Goal: Task Accomplishment & Management: Complete application form

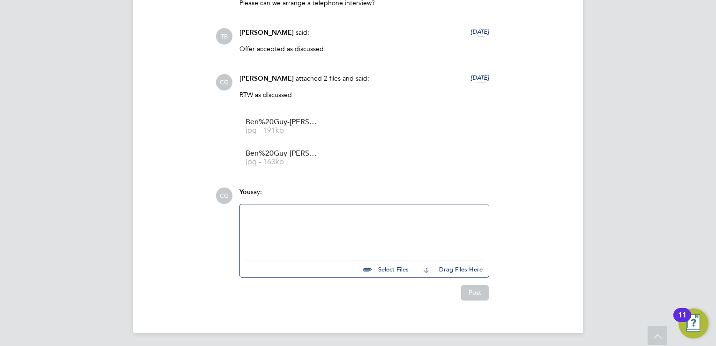
scroll to position [1587, 0]
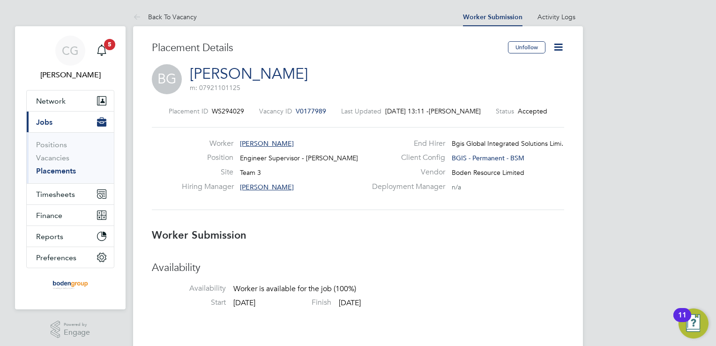
scroll to position [187, 0]
click at [103, 50] on icon "Main navigation" at bounding box center [101, 49] width 11 height 11
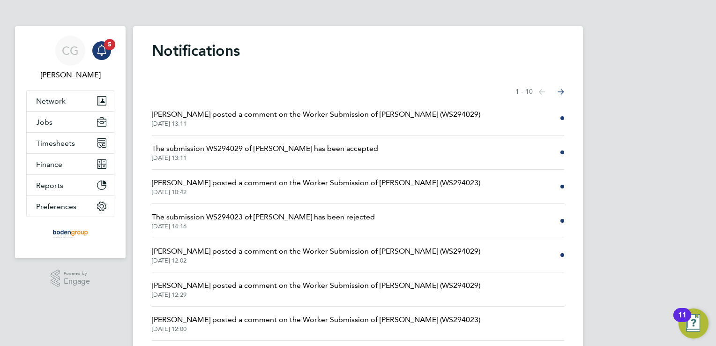
click at [305, 154] on span "22 Aug 2025, 13:11" at bounding box center [265, 157] width 226 height 7
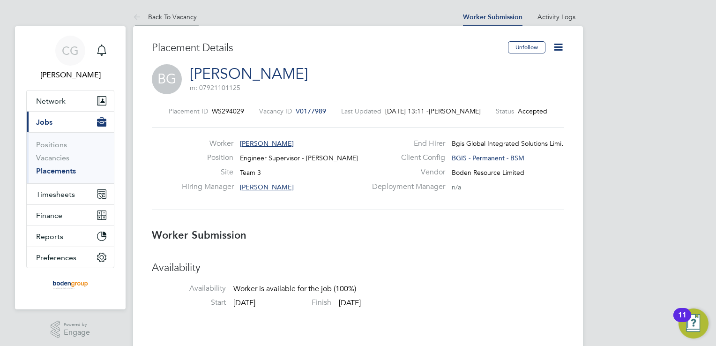
click at [167, 20] on link "Back To Vacancy" at bounding box center [165, 17] width 64 height 8
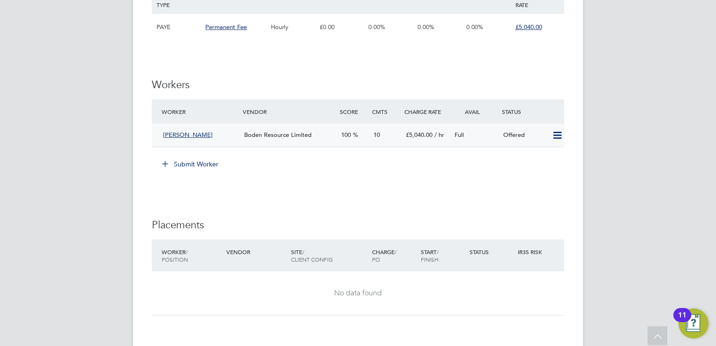
click at [558, 134] on icon at bounding box center [557, 135] width 12 height 7
click at [546, 152] on li "Confirm" at bounding box center [544, 154] width 36 height 13
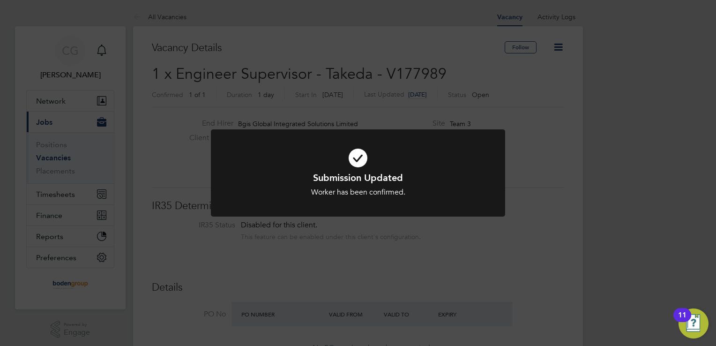
click at [530, 198] on div "Submission Updated Worker has been confirmed. Cancel Okay" at bounding box center [358, 173] width 716 height 346
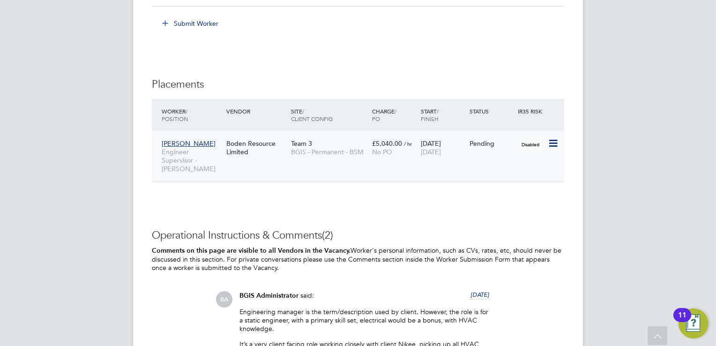
click at [554, 139] on icon at bounding box center [551, 143] width 9 height 11
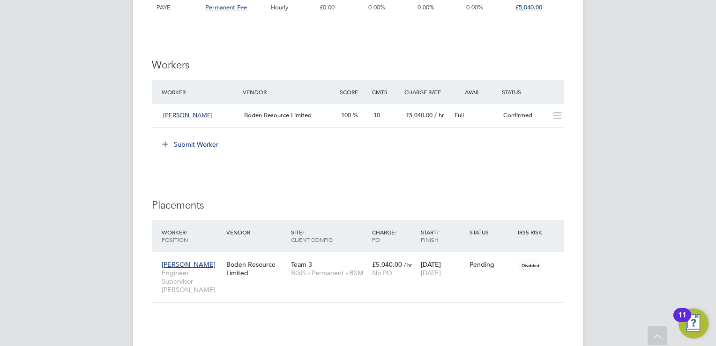
scroll to position [1104, 0]
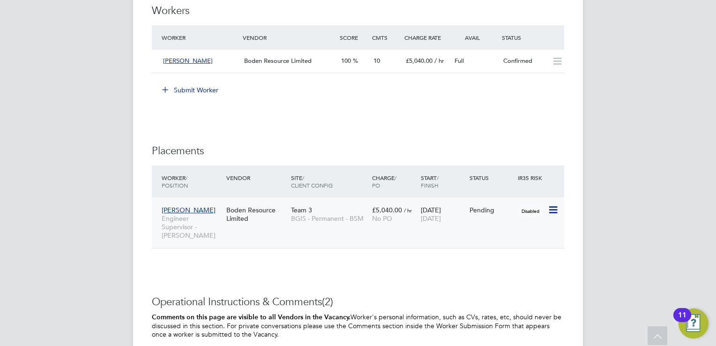
click at [553, 208] on icon at bounding box center [551, 209] width 9 height 11
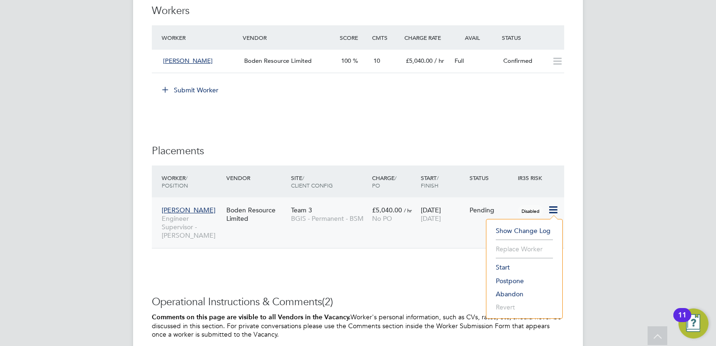
click at [502, 267] on li "Start" at bounding box center [524, 266] width 66 height 13
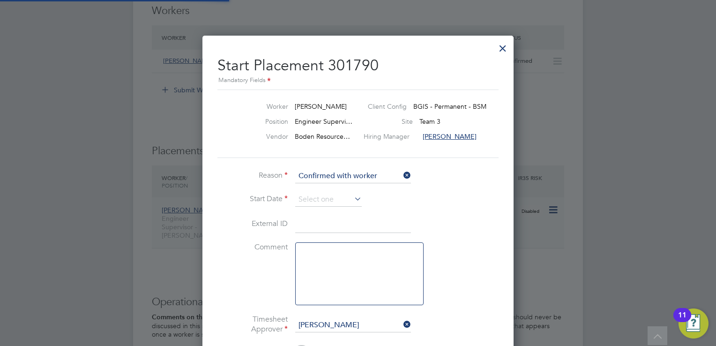
scroll to position [5, 4]
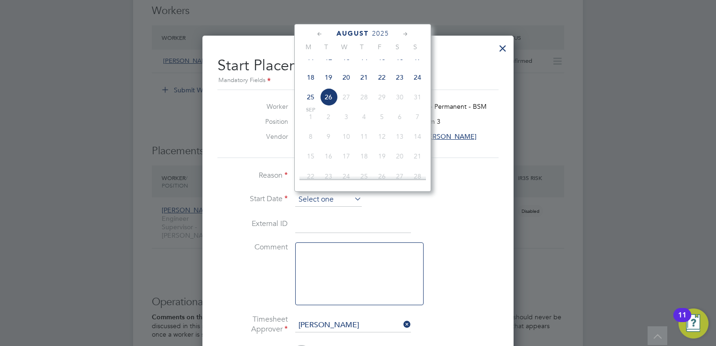
click at [347, 199] on input at bounding box center [328, 199] width 66 height 14
click at [346, 123] on span "3" at bounding box center [346, 117] width 18 height 18
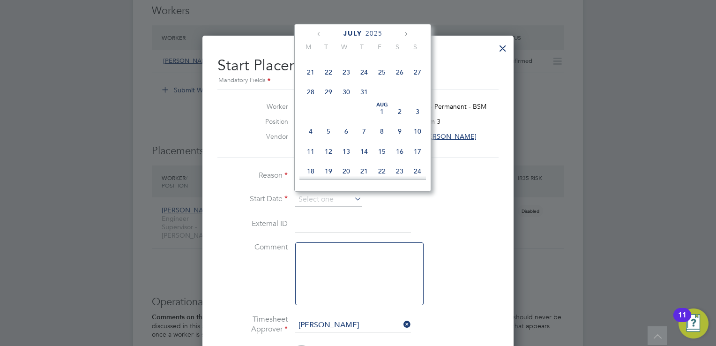
click at [462, 55] on h2 "Start Placement 301790 Mandatory Fields" at bounding box center [357, 67] width 281 height 37
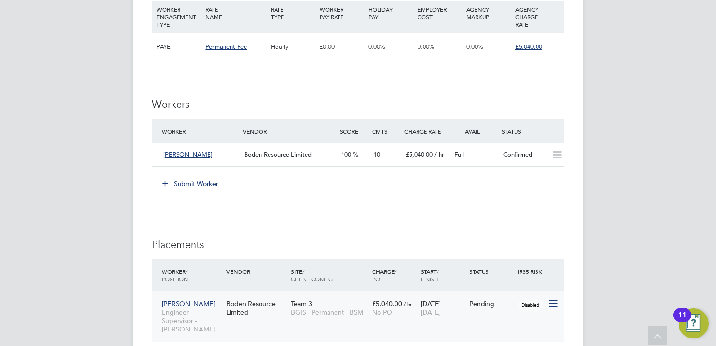
click at [509, 299] on div "Pending" at bounding box center [491, 303] width 44 height 8
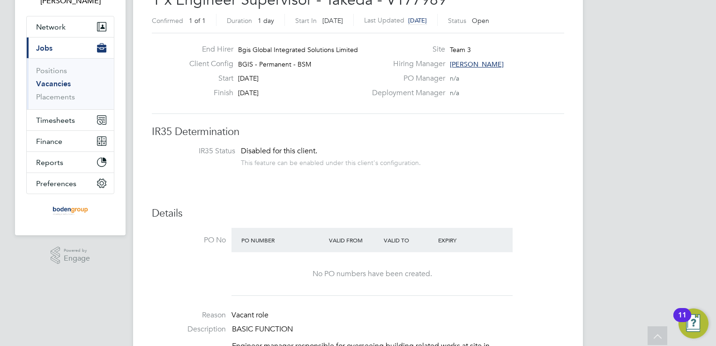
scroll to position [0, 0]
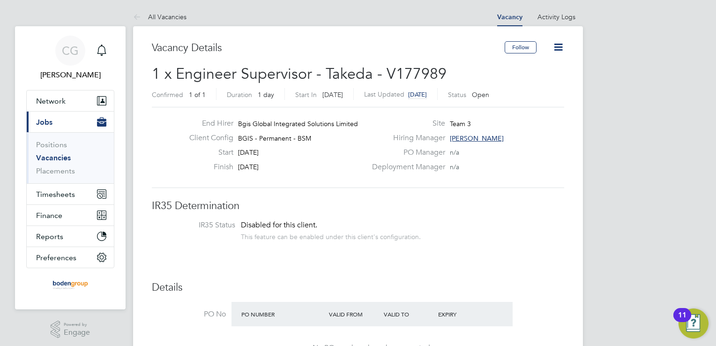
click at [512, 167] on div "Deployment Manager n/a" at bounding box center [466, 169] width 201 height 15
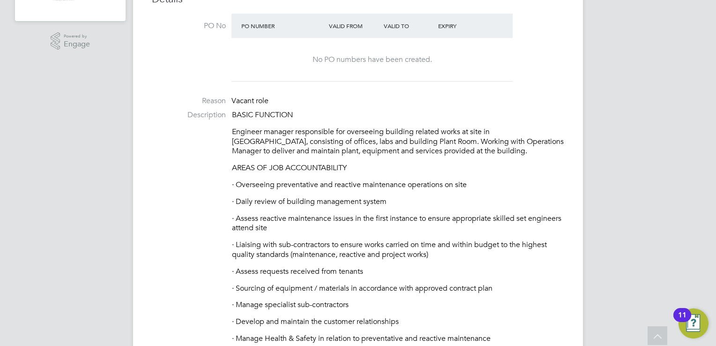
scroll to position [328, 0]
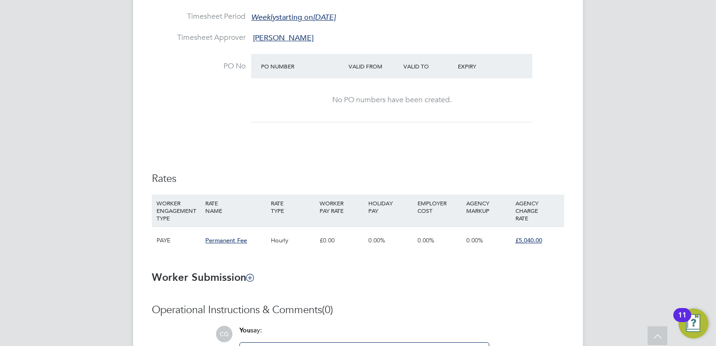
scroll to position [272, 0]
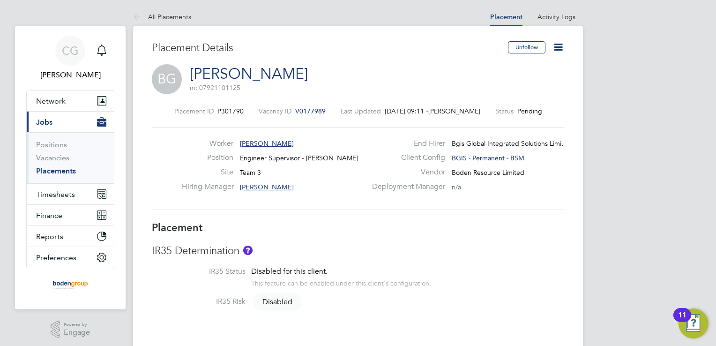
click at [560, 49] on icon at bounding box center [558, 47] width 12 height 12
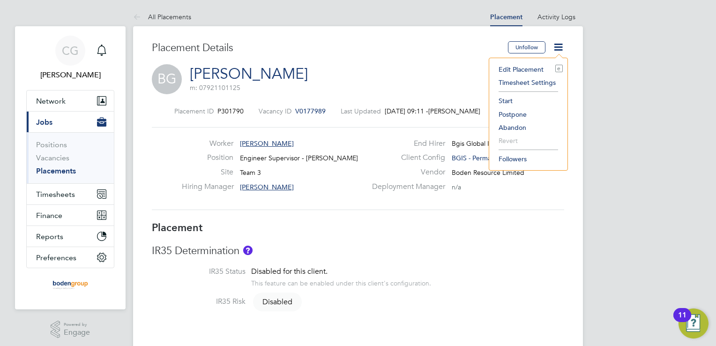
click at [313, 143] on div "Worker Ben Guy-Pinkey" at bounding box center [274, 146] width 185 height 15
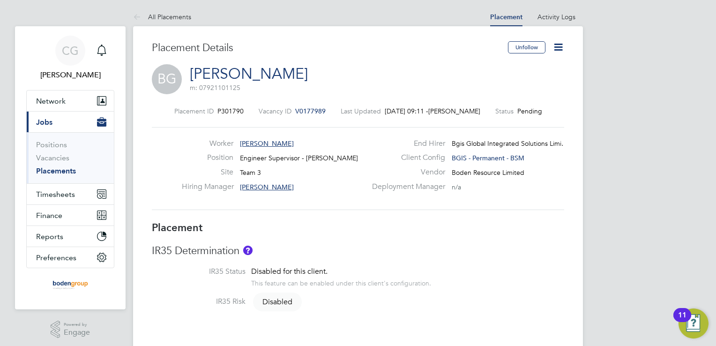
click at [561, 45] on icon at bounding box center [558, 47] width 12 height 12
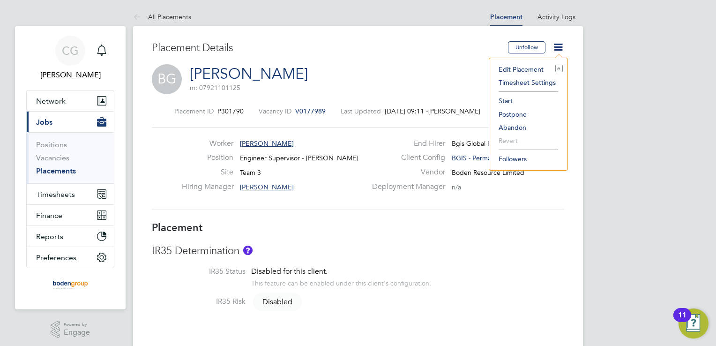
click at [511, 100] on li "Start" at bounding box center [528, 100] width 69 height 13
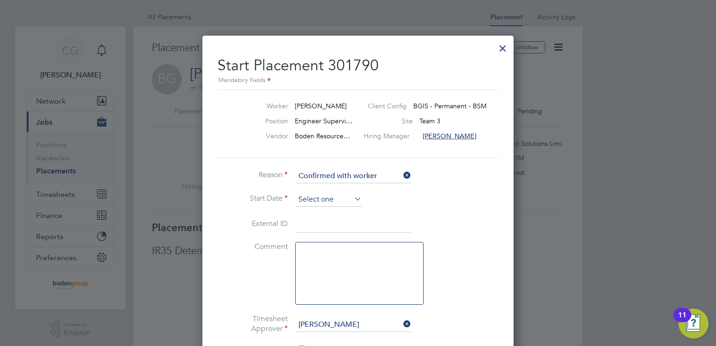
click at [332, 199] on input at bounding box center [328, 199] width 66 height 14
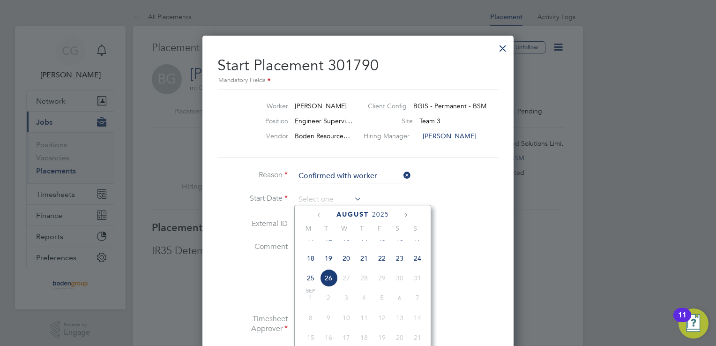
click at [332, 287] on span "26" at bounding box center [328, 278] width 18 height 18
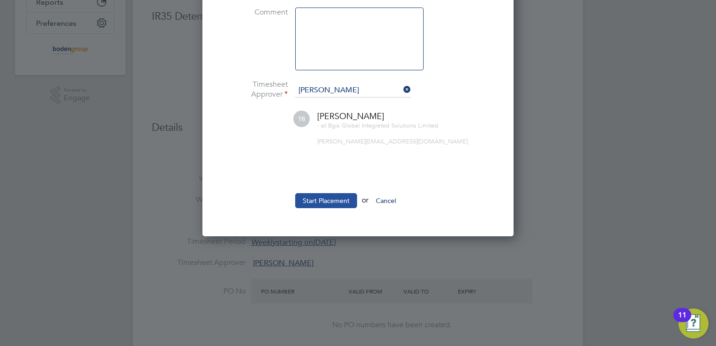
click at [327, 200] on button "Start Placement" at bounding box center [326, 200] width 62 height 15
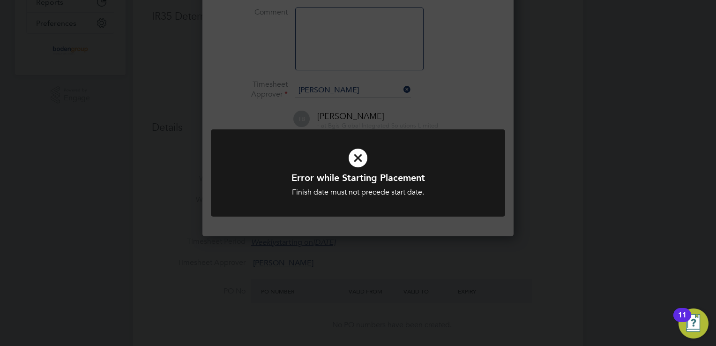
click at [468, 107] on div "Error while Starting Placement Finish date must not precede start date. Cancel …" at bounding box center [358, 173] width 716 height 346
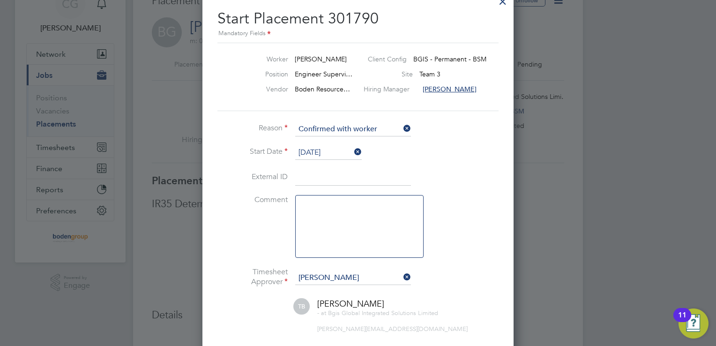
click at [333, 153] on input "26 Aug 2025" at bounding box center [328, 153] width 66 height 14
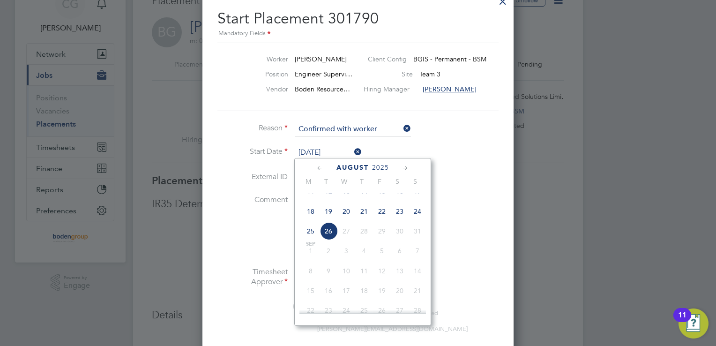
click at [428, 141] on li "Reason Confirmed with worker" at bounding box center [357, 133] width 281 height 23
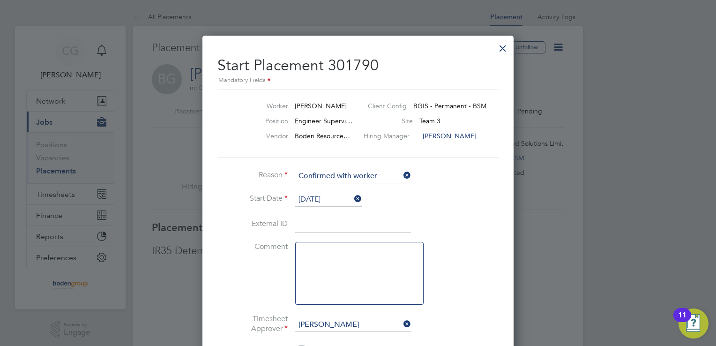
click at [328, 197] on input "26 Aug 2025" at bounding box center [328, 199] width 66 height 14
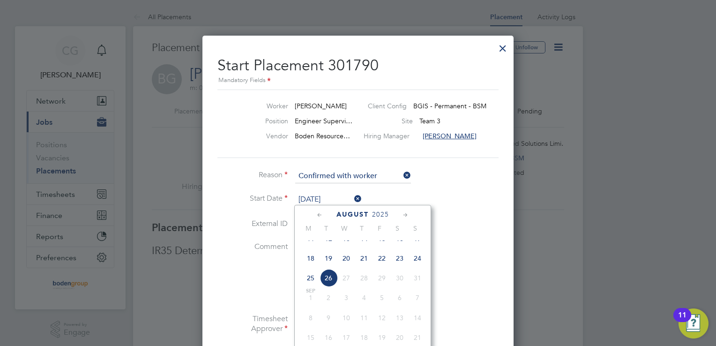
click at [329, 265] on span "19" at bounding box center [328, 258] width 18 height 18
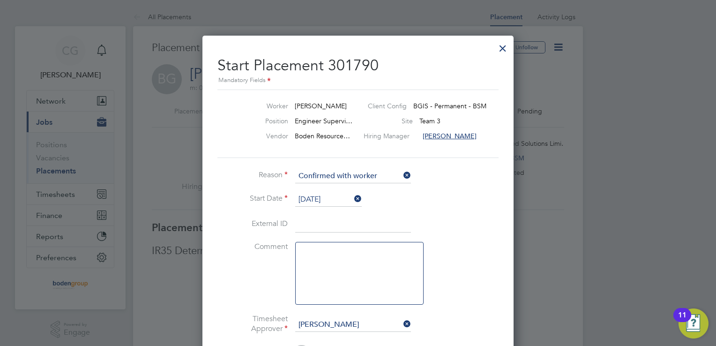
click at [425, 199] on li "Start Date 19 Aug 2025" at bounding box center [357, 203] width 281 height 23
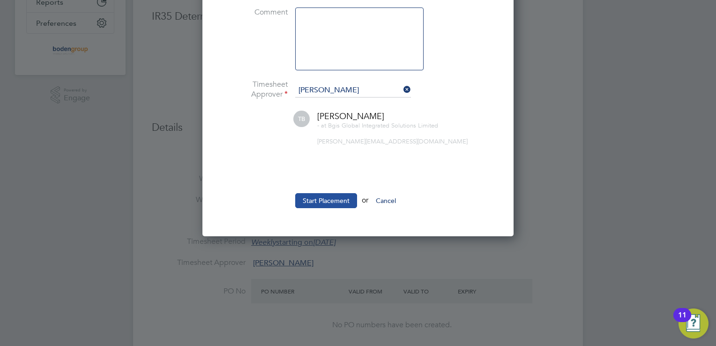
click at [335, 196] on button "Start Placement" at bounding box center [326, 200] width 62 height 15
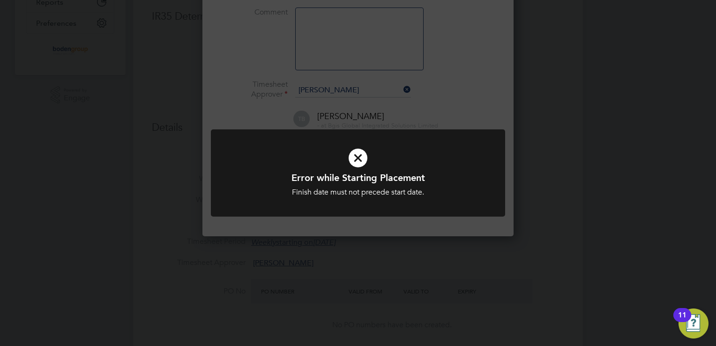
click at [431, 108] on div "Error while Starting Placement Finish date must not precede start date. Cancel …" at bounding box center [358, 173] width 716 height 346
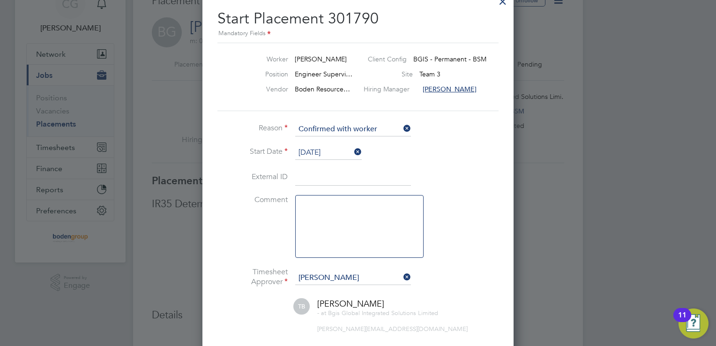
click at [316, 152] on input "19 Aug 2025" at bounding box center [328, 153] width 66 height 14
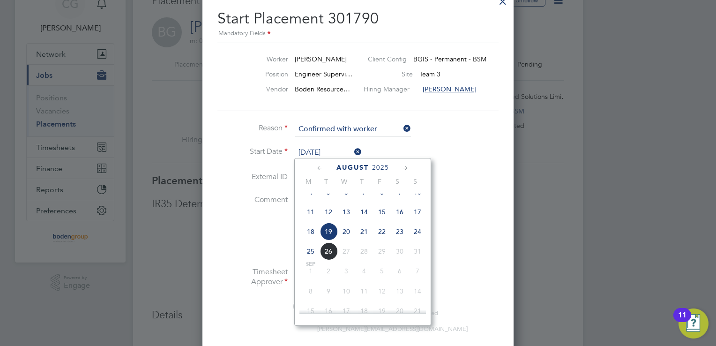
click at [328, 218] on span "12" at bounding box center [328, 212] width 18 height 18
click at [346, 147] on input "12 Aug 2025" at bounding box center [328, 153] width 66 height 14
click at [318, 167] on icon at bounding box center [319, 168] width 9 height 10
click at [383, 303] on span "Aug 1" at bounding box center [382, 295] width 18 height 18
type input "01 Aug 2025"
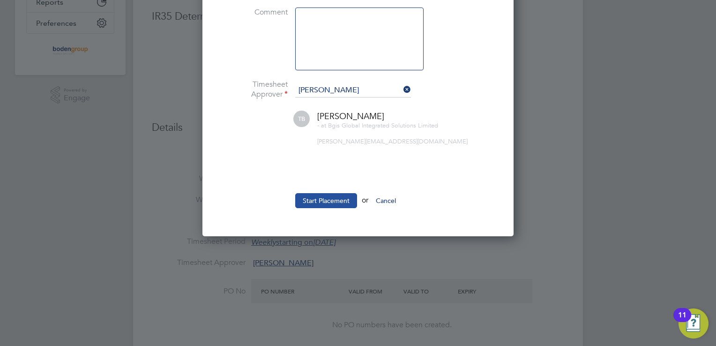
click at [325, 197] on button "Start Placement" at bounding box center [326, 200] width 62 height 15
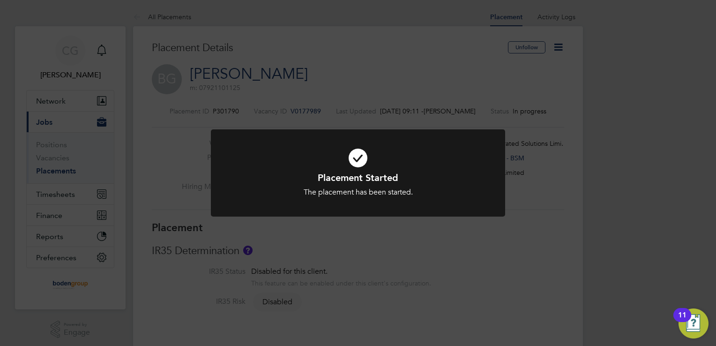
click at [382, 242] on div "Placement Started The placement has been started. Cancel Okay" at bounding box center [358, 173] width 716 height 346
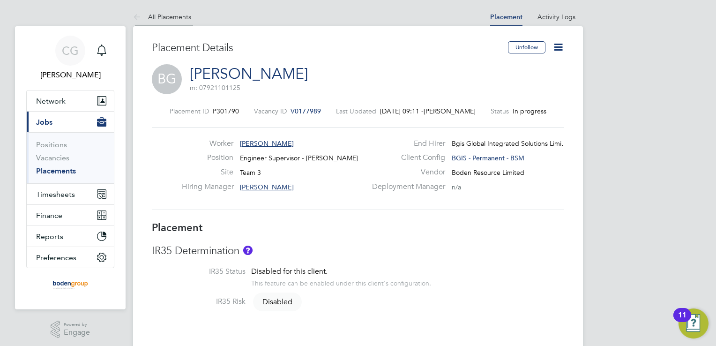
click at [165, 19] on link "All Placements" at bounding box center [162, 17] width 58 height 8
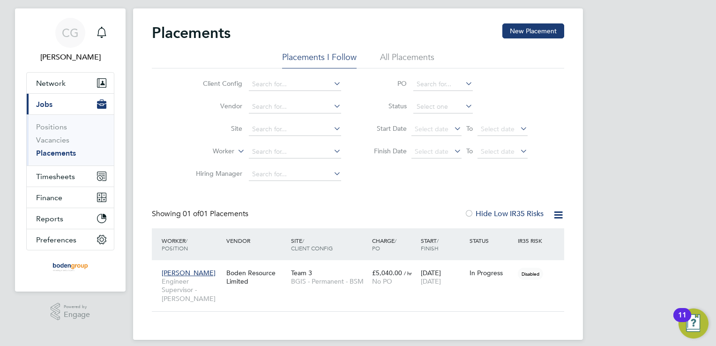
click at [560, 218] on icon at bounding box center [558, 215] width 12 height 12
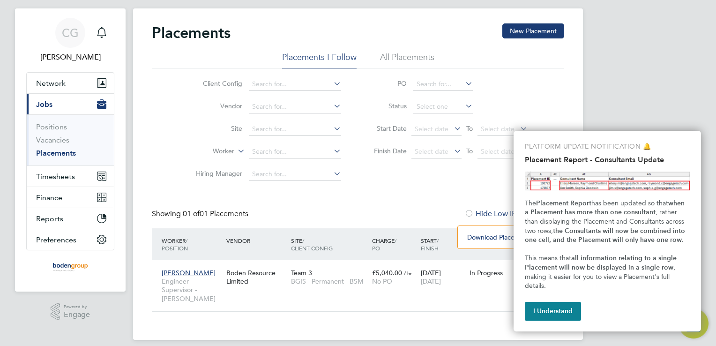
click at [416, 211] on div "Showing 01 of 01 Placements Hide Low IR35 Risks" at bounding box center [358, 218] width 412 height 19
click at [560, 311] on button "I Understand" at bounding box center [552, 311] width 56 height 19
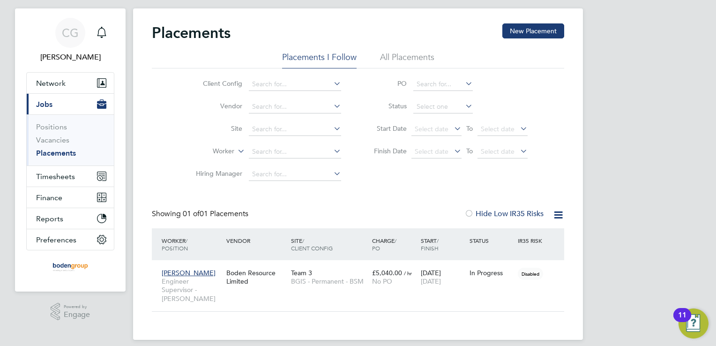
click at [558, 216] on icon at bounding box center [558, 215] width 12 height 12
click at [357, 215] on div "Showing 01 of 01 Placements Hide Low IR35 Risks" at bounding box center [358, 218] width 412 height 19
click at [508, 277] on div "In Progress" at bounding box center [491, 273] width 49 height 18
click at [553, 273] on icon at bounding box center [551, 272] width 9 height 11
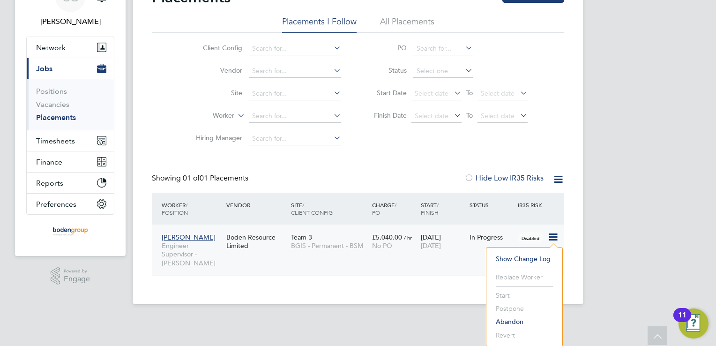
click at [442, 304] on app-footer at bounding box center [358, 311] width 450 height 15
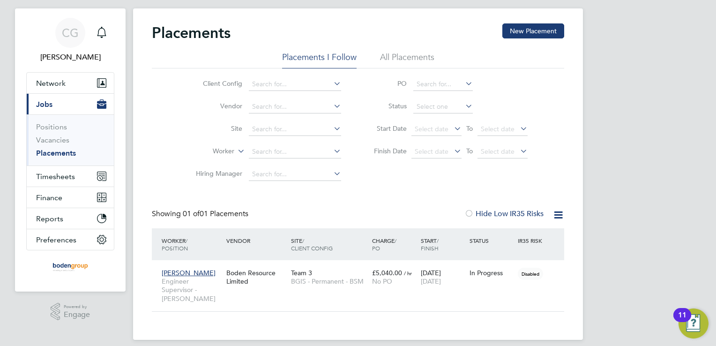
scroll to position [0, 0]
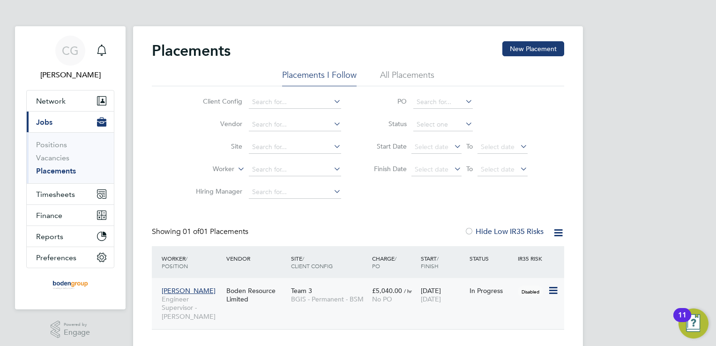
click at [484, 290] on div "In Progress" at bounding box center [491, 290] width 44 height 8
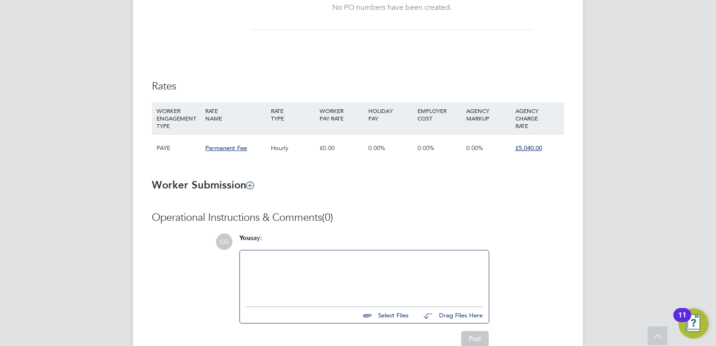
scroll to position [599, 0]
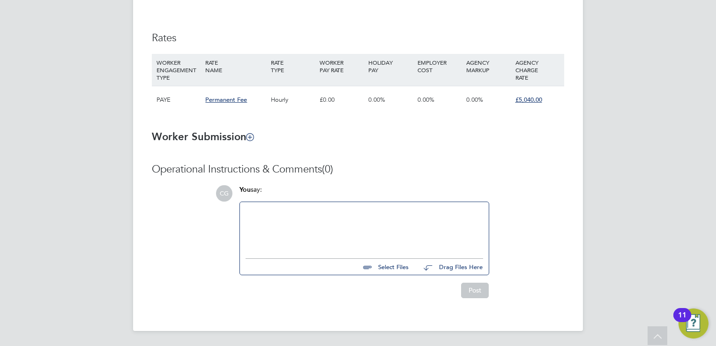
click at [375, 242] on div at bounding box center [363, 227] width 237 height 40
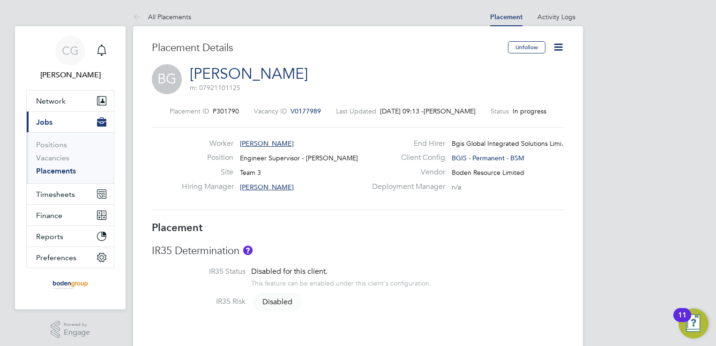
click at [554, 47] on icon at bounding box center [558, 47] width 12 height 12
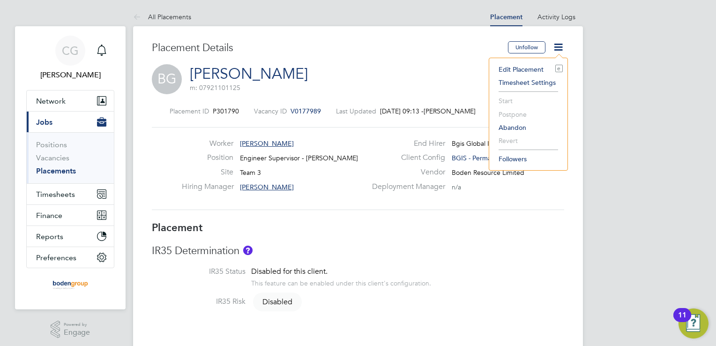
click at [519, 70] on li "Edit Placement e" at bounding box center [528, 69] width 69 height 13
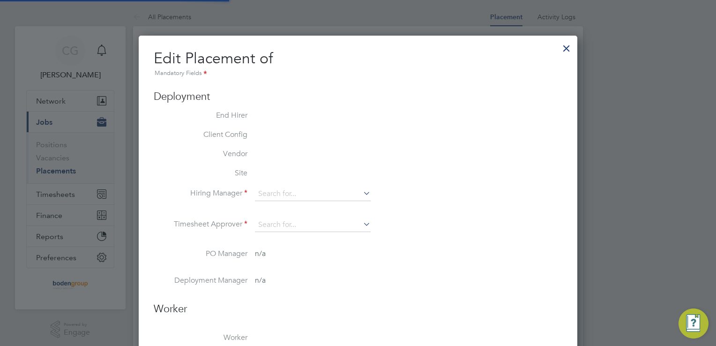
type input "[PERSON_NAME]"
type input "[DATE]"
type input "08:00"
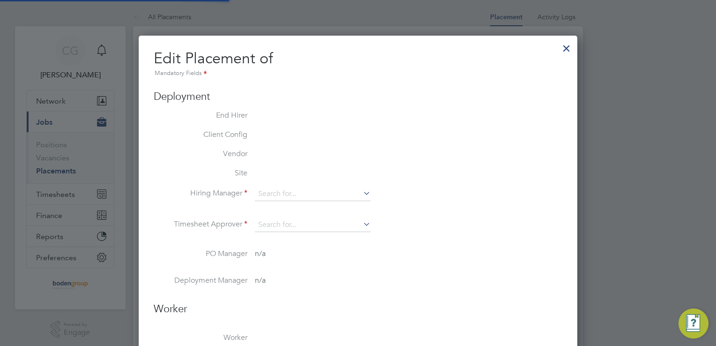
type input "17:00"
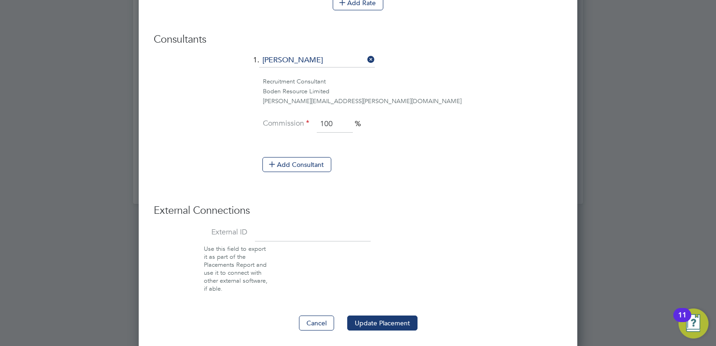
click at [311, 233] on input at bounding box center [313, 232] width 116 height 17
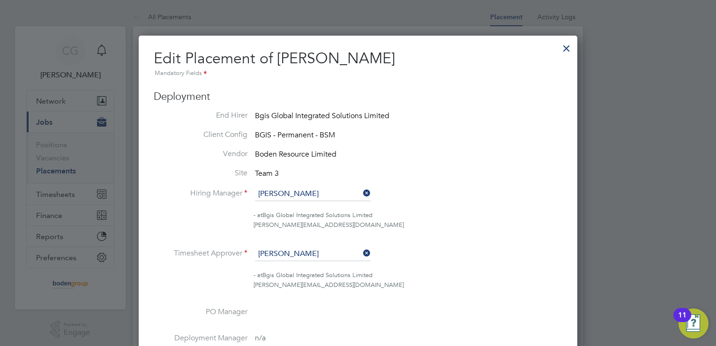
click at [564, 50] on div at bounding box center [566, 45] width 17 height 17
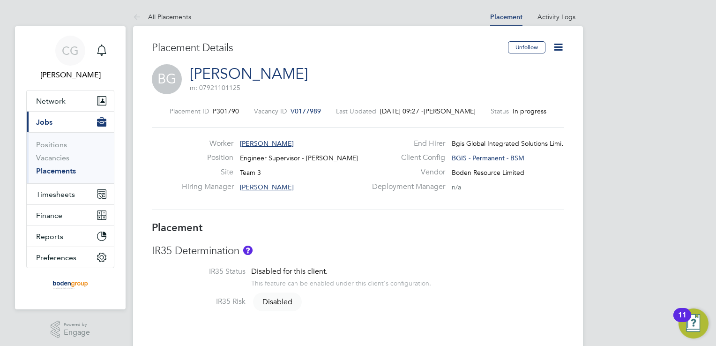
click at [561, 42] on icon at bounding box center [558, 47] width 12 height 12
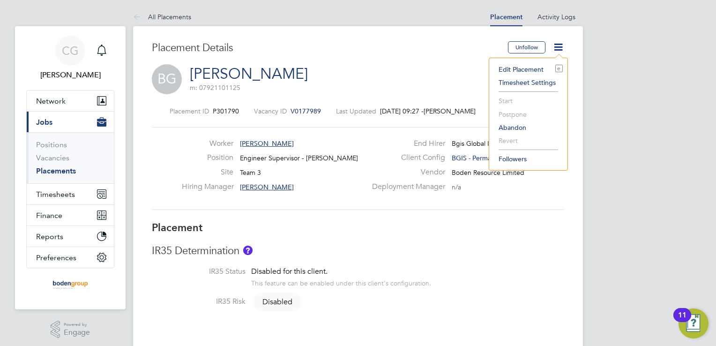
click at [450, 65] on div "BG Ben Guy-Pinkey m: 07921101125" at bounding box center [358, 80] width 412 height 32
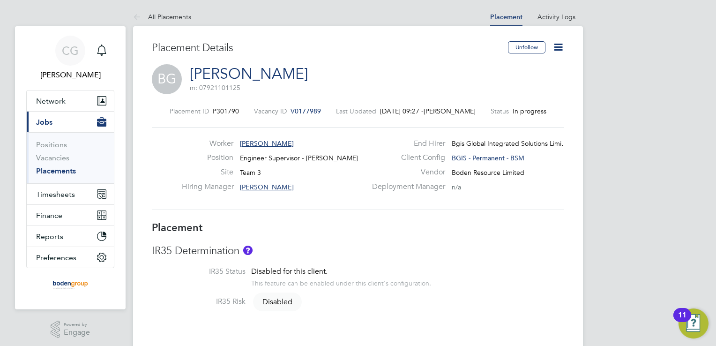
click at [552, 50] on icon at bounding box center [558, 47] width 12 height 12
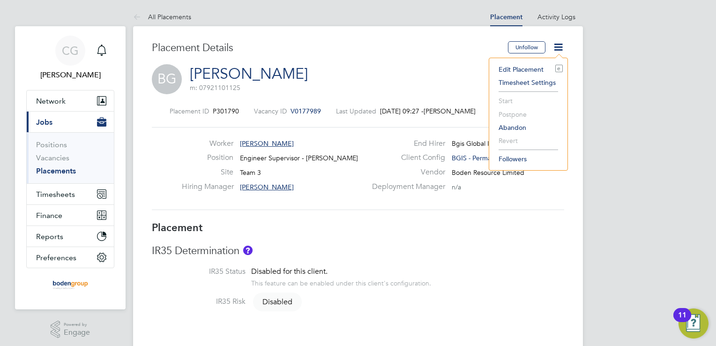
click at [432, 66] on div "BG Ben Guy-Pinkey m: 07921101125" at bounding box center [358, 80] width 412 height 32
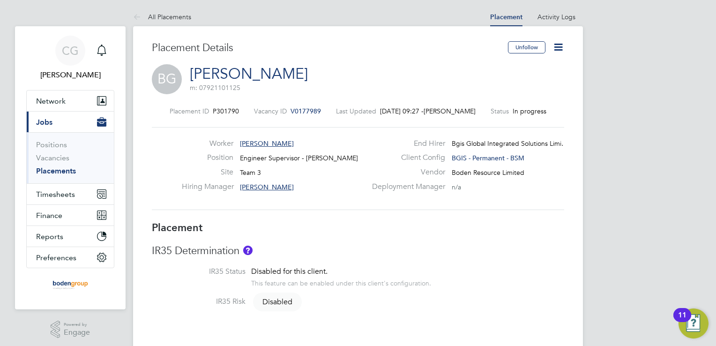
click at [558, 50] on icon at bounding box center [558, 47] width 12 height 12
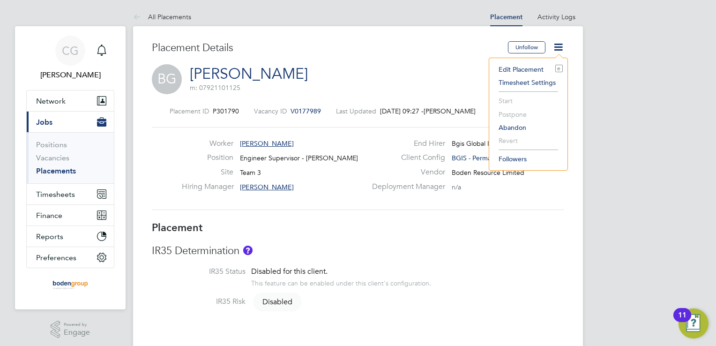
click at [399, 66] on div "BG Ben Guy-Pinkey m: 07921101125" at bounding box center [358, 80] width 412 height 32
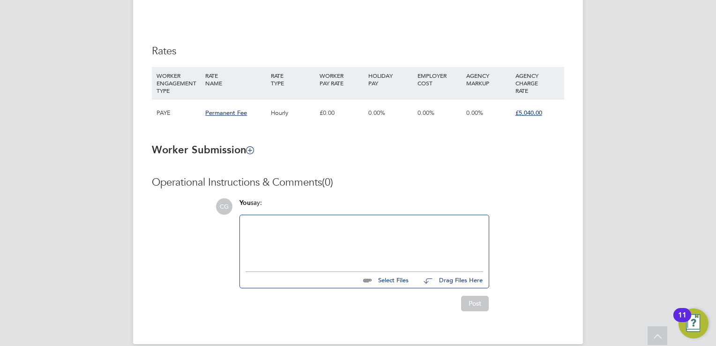
scroll to position [599, 0]
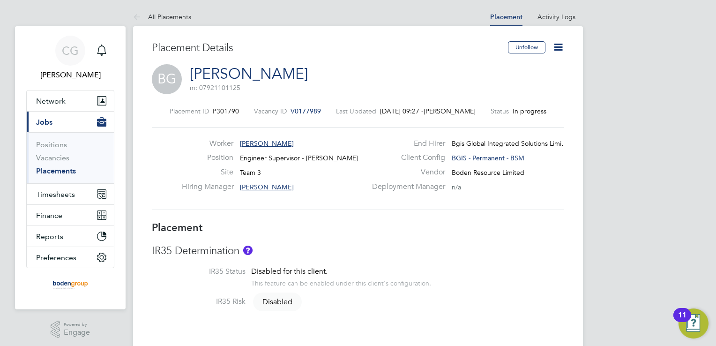
click at [257, 186] on span "[PERSON_NAME]" at bounding box center [267, 187] width 54 height 8
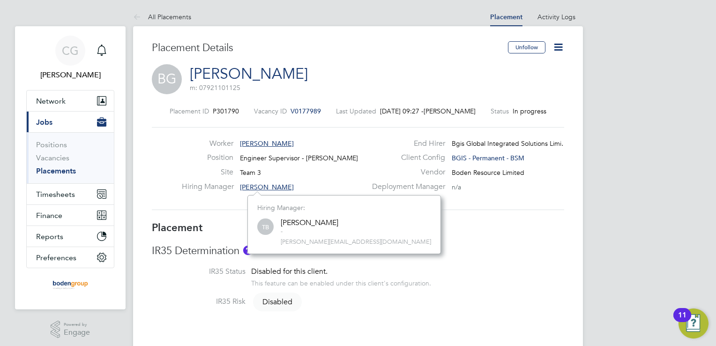
click at [309, 177] on div "Site Team 3" at bounding box center [274, 174] width 185 height 15
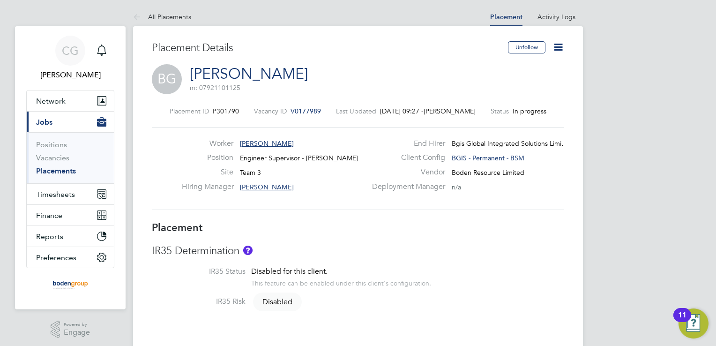
click at [273, 142] on span "Ben Guy-Pinkey" at bounding box center [267, 143] width 54 height 8
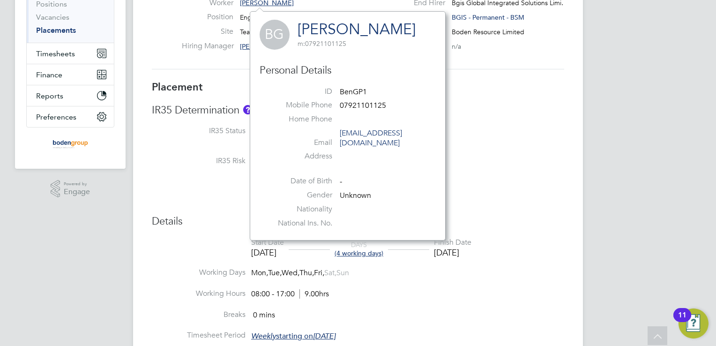
click at [500, 162] on div "IR35 Risk Disabled" at bounding box center [358, 162] width 412 height 12
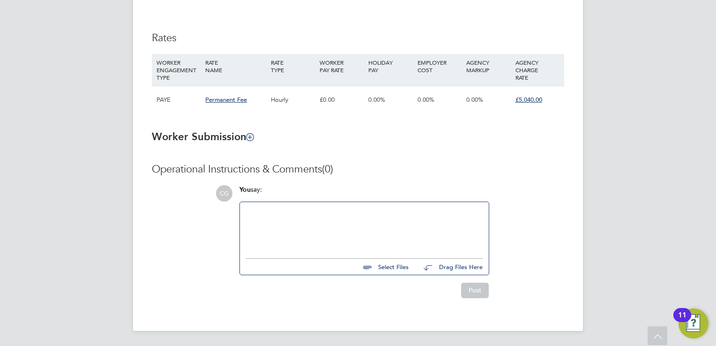
click at [344, 236] on div at bounding box center [363, 227] width 237 height 40
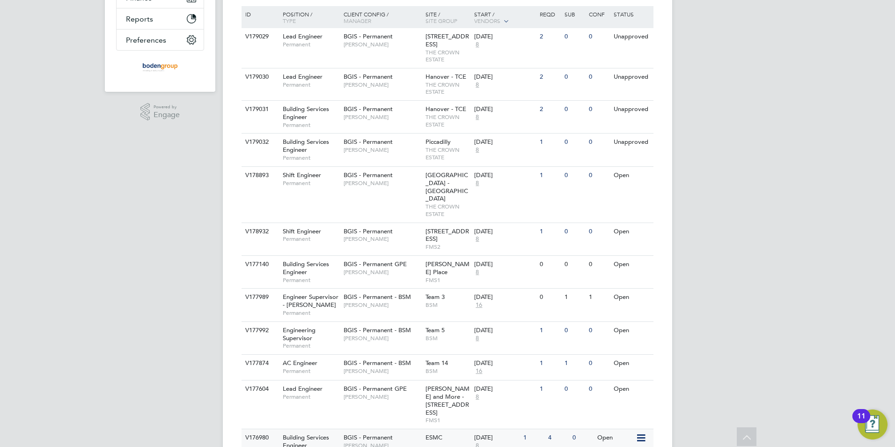
scroll to position [234, 0]
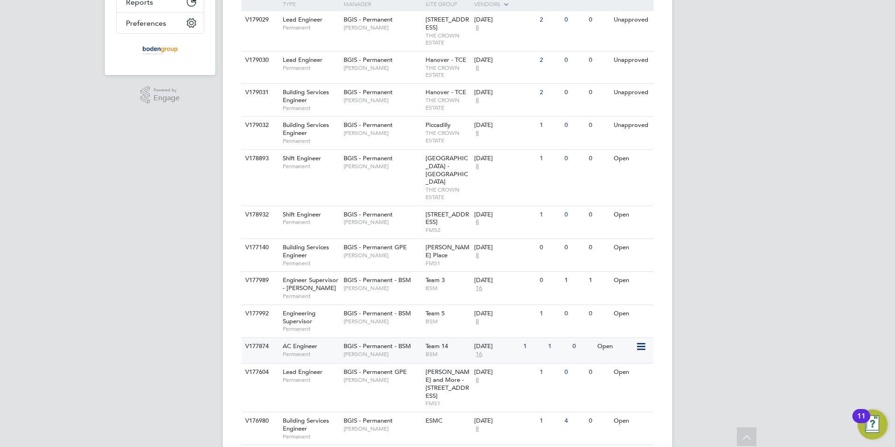
click at [414, 350] on span "[PERSON_NAME]" at bounding box center [382, 353] width 77 height 7
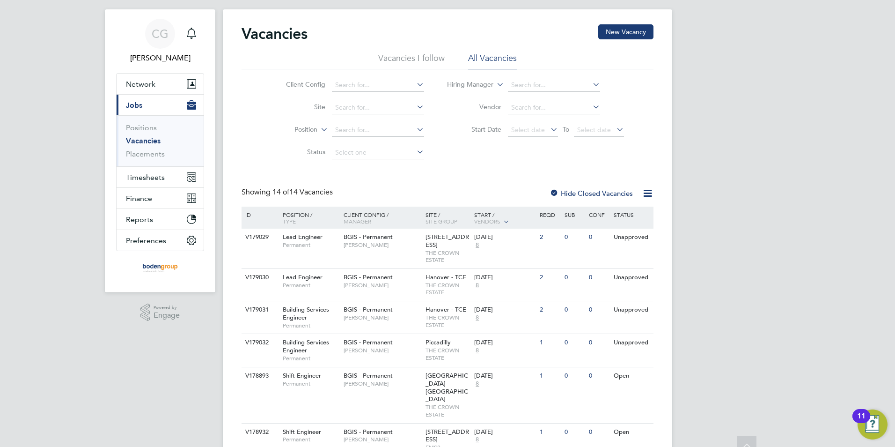
scroll to position [0, 0]
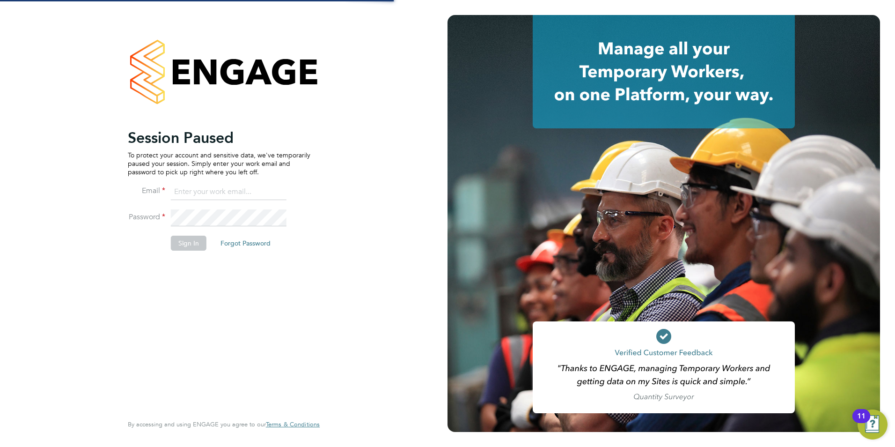
type input "[PERSON_NAME][EMAIL_ADDRESS][PERSON_NAME][DOMAIN_NAME]"
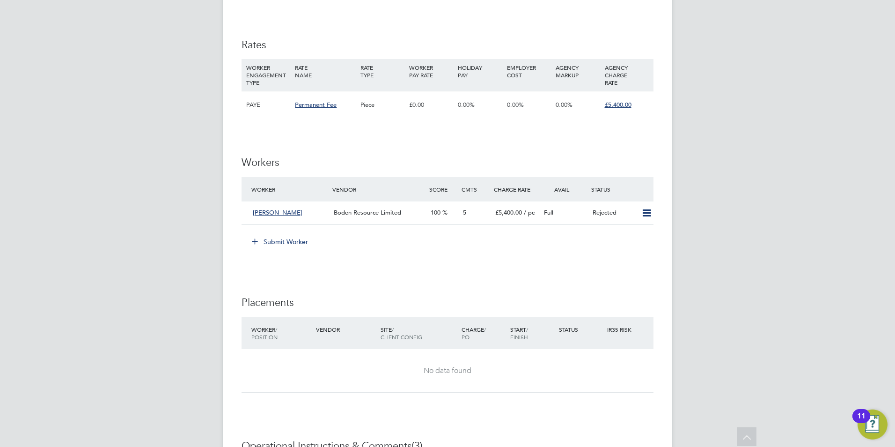
scroll to position [1264, 0]
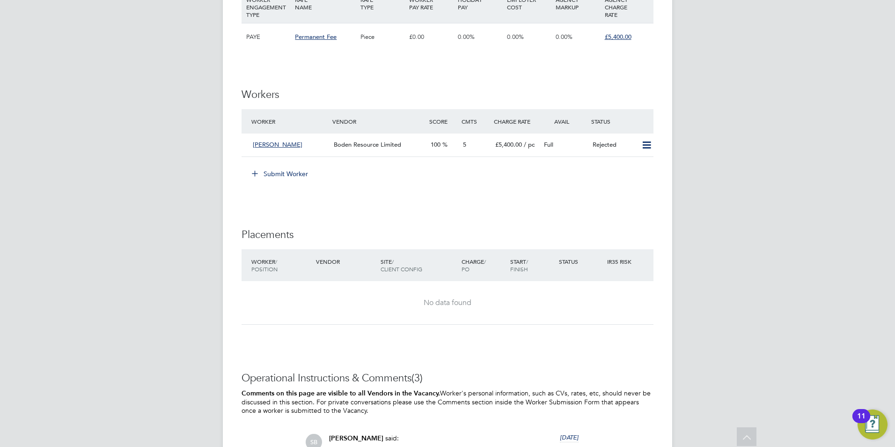
click at [291, 166] on button "Submit Worker" at bounding box center [280, 173] width 70 height 15
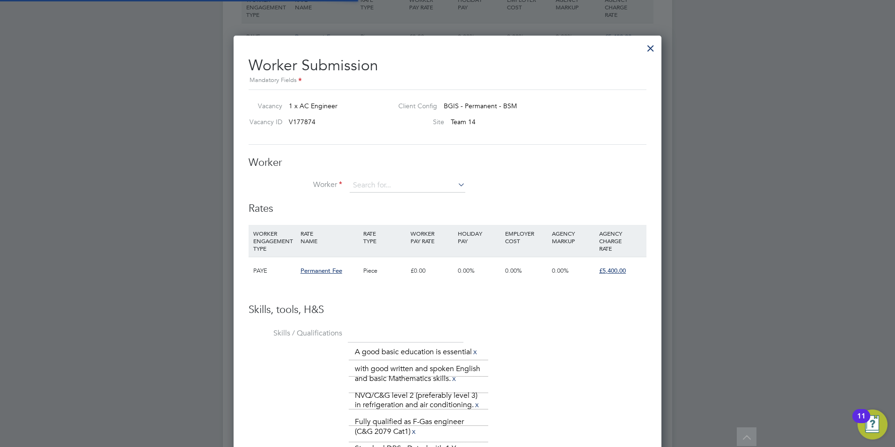
scroll to position [673, 428]
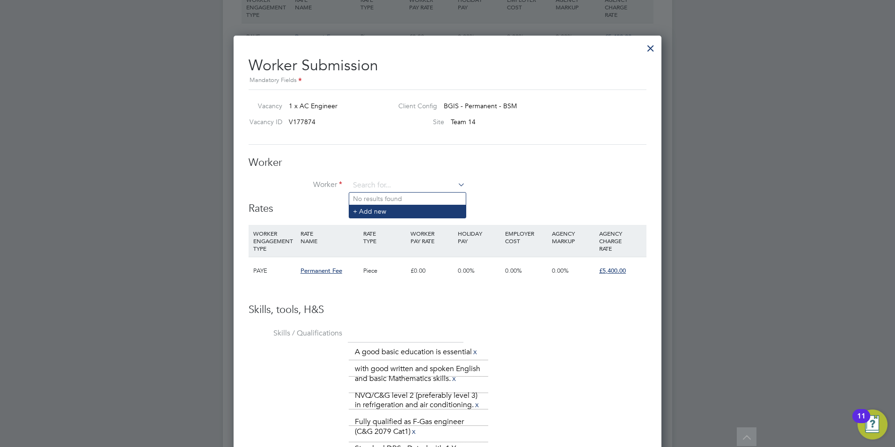
click at [402, 207] on li "+ Add new" at bounding box center [407, 211] width 117 height 13
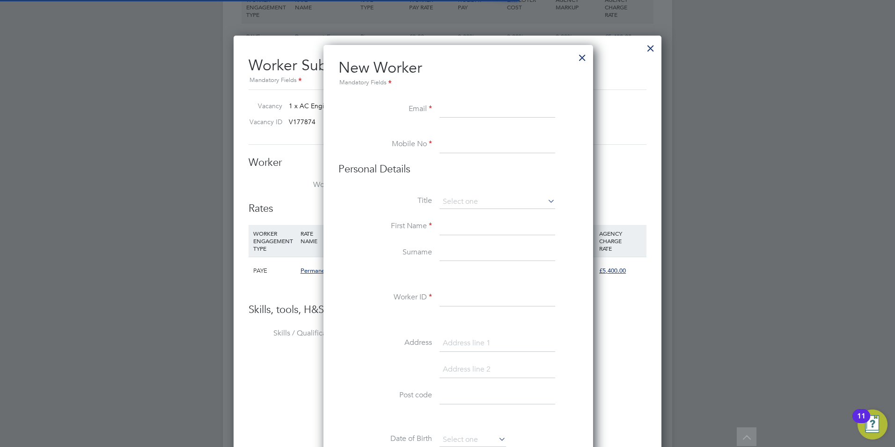
scroll to position [841, 270]
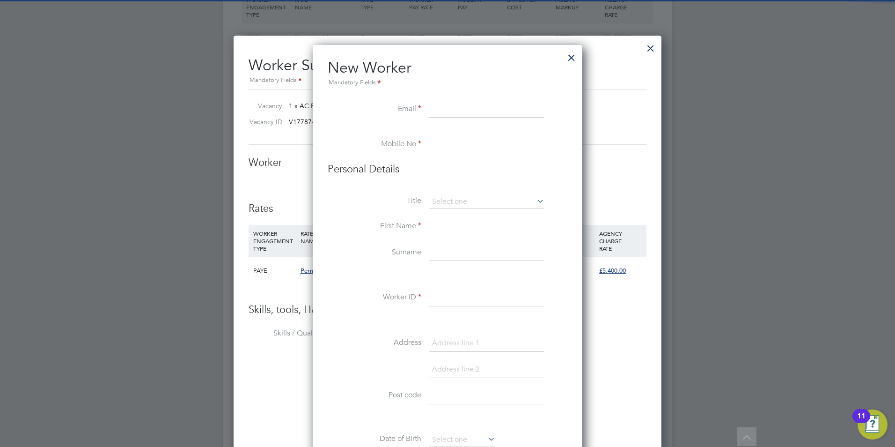
click at [438, 99] on li "New Worker Mandatory Fields" at bounding box center [448, 79] width 240 height 43
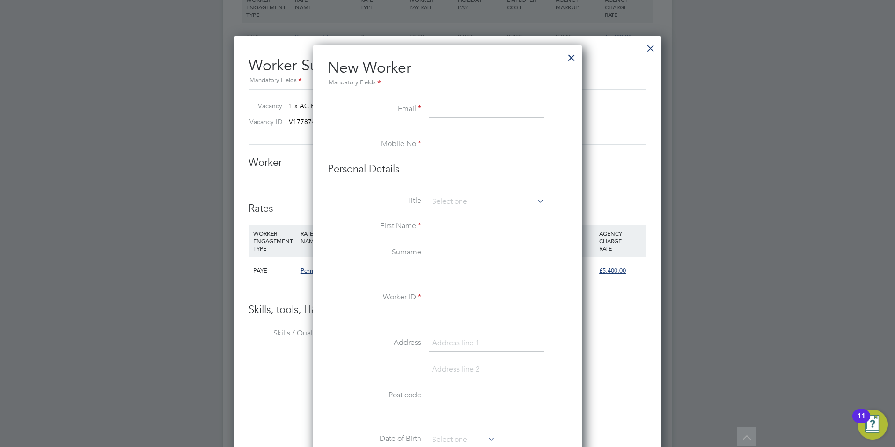
click at [439, 102] on input at bounding box center [487, 109] width 116 height 17
drag, startPoint x: 439, startPoint y: 102, endPoint x: 430, endPoint y: 97, distance: 10.5
click at [425, 92] on li "New Worker Mandatory Fields" at bounding box center [448, 79] width 240 height 43
click at [438, 107] on input at bounding box center [487, 109] width 116 height 17
drag, startPoint x: 447, startPoint y: 112, endPoint x: 473, endPoint y: 112, distance: 26.2
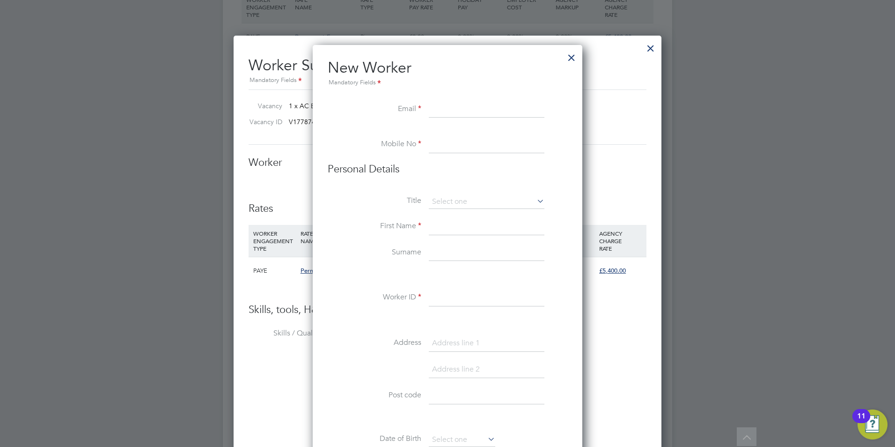
click at [447, 112] on input at bounding box center [487, 109] width 116 height 17
click at [399, 101] on li "Email" at bounding box center [448, 114] width 240 height 26
click at [522, 112] on input at bounding box center [487, 109] width 116 height 17
click at [439, 111] on input at bounding box center [487, 109] width 116 height 17
paste input "[EMAIL_ADDRESS][DOMAIN_NAME]"
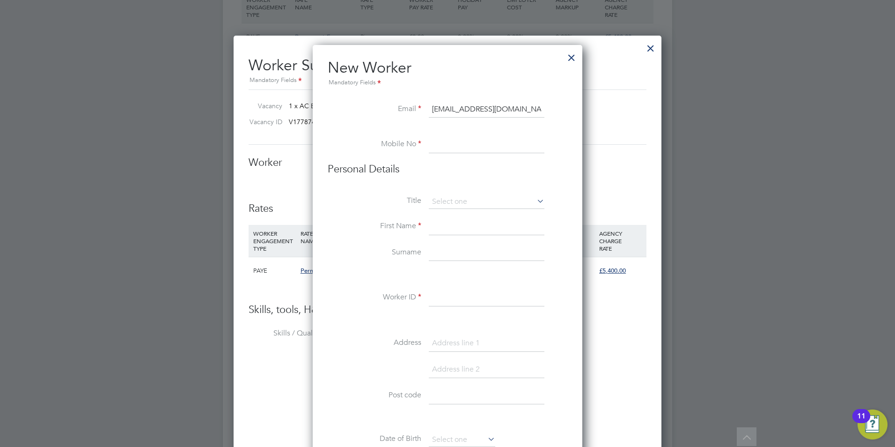
type input "[EMAIL_ADDRESS][DOMAIN_NAME]"
click at [446, 124] on li "Email elliottbradley25@outlook.com" at bounding box center [448, 114] width 240 height 26
click at [450, 149] on input at bounding box center [487, 144] width 116 height 17
paste input "07398 212231"
type input "07398 212231"
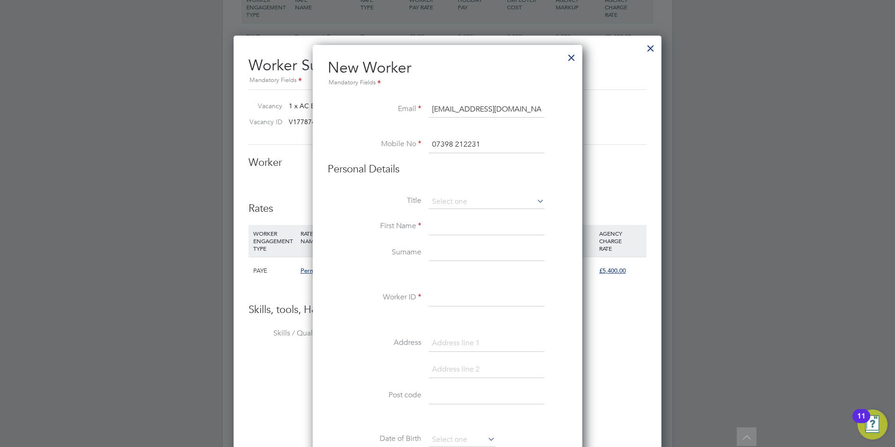
click at [452, 159] on li "Mobile No 07398 212231" at bounding box center [448, 149] width 240 height 26
click at [467, 197] on input at bounding box center [487, 202] width 116 height 14
click at [458, 215] on li "Mr" at bounding box center [486, 215] width 117 height 12
type input "Mr"
drag, startPoint x: 456, startPoint y: 229, endPoint x: 469, endPoint y: 228, distance: 13.2
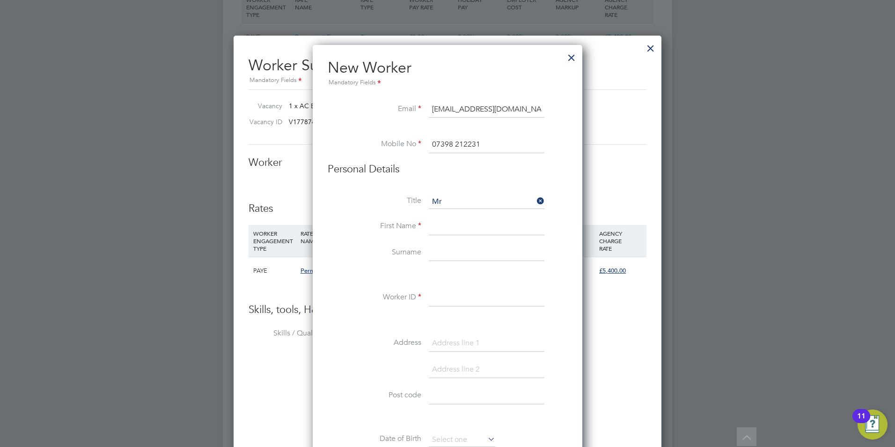
click at [456, 229] on input at bounding box center [487, 226] width 116 height 17
type input "Elliott"
type input "Steers"
type input "IG10 4JA"
type input "Steers"
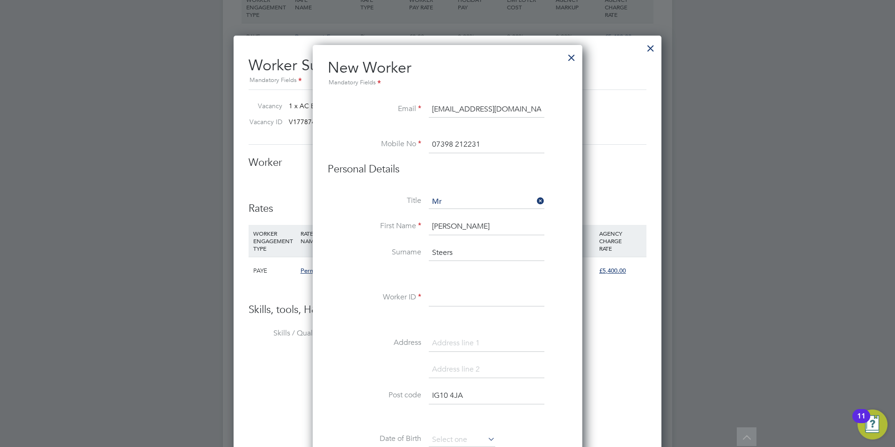
click at [372, 285] on div "Title Mr First Name Elliott Surname Steers Worker ID Address Post code IG10 4JA…" at bounding box center [448, 365] width 240 height 340
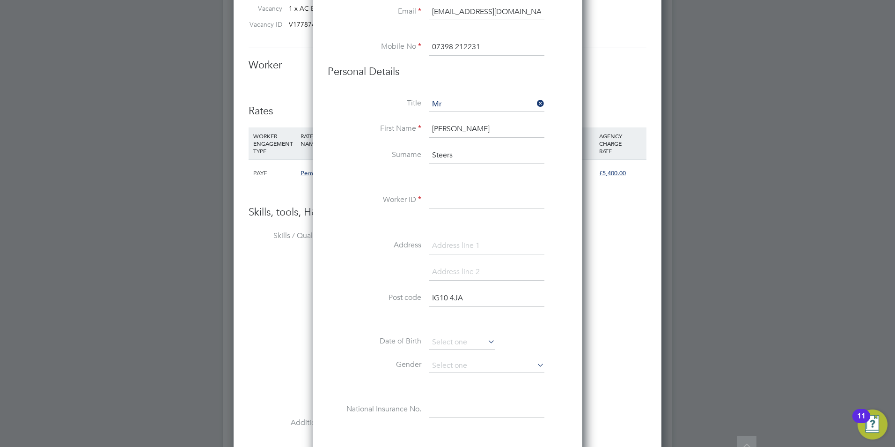
scroll to position [1405, 0]
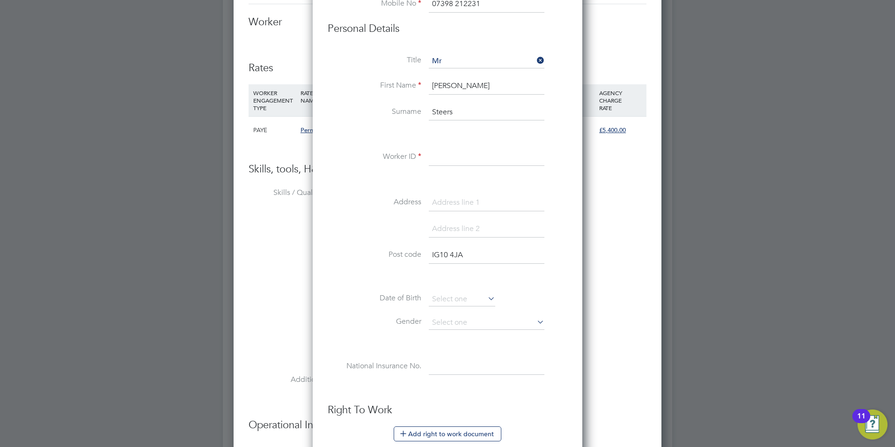
drag, startPoint x: 444, startPoint y: 155, endPoint x: 458, endPoint y: 157, distance: 13.7
click at [444, 155] on input at bounding box center [487, 157] width 116 height 17
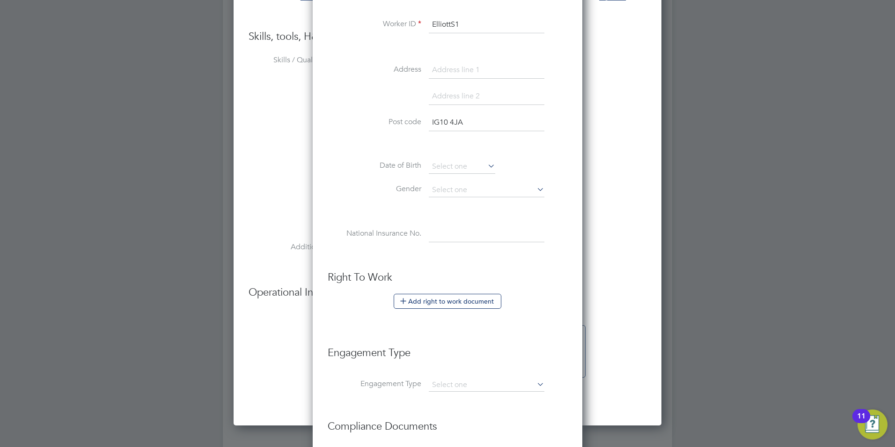
scroll to position [1545, 0]
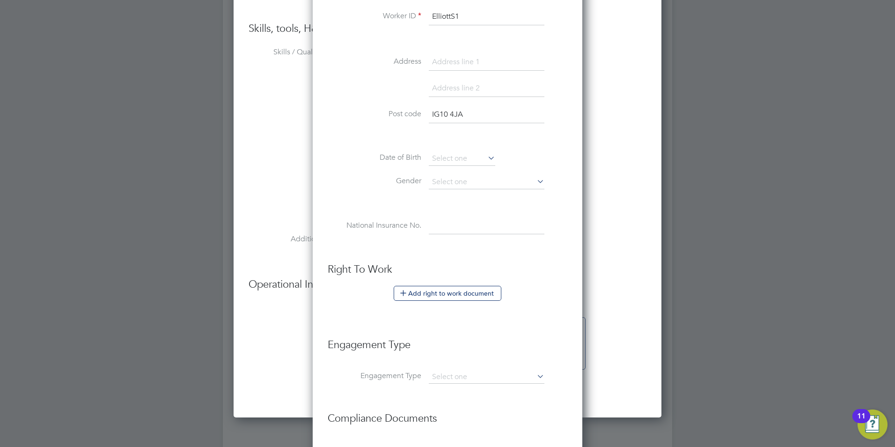
type input "ElliottS1"
click at [487, 114] on input "IG10 4JA" at bounding box center [487, 114] width 116 height 17
drag, startPoint x: 486, startPoint y: 114, endPoint x: 398, endPoint y: 118, distance: 87.6
click at [398, 118] on li "Post code IG10 4JA" at bounding box center [448, 119] width 240 height 26
paste input "PE16 6BG"
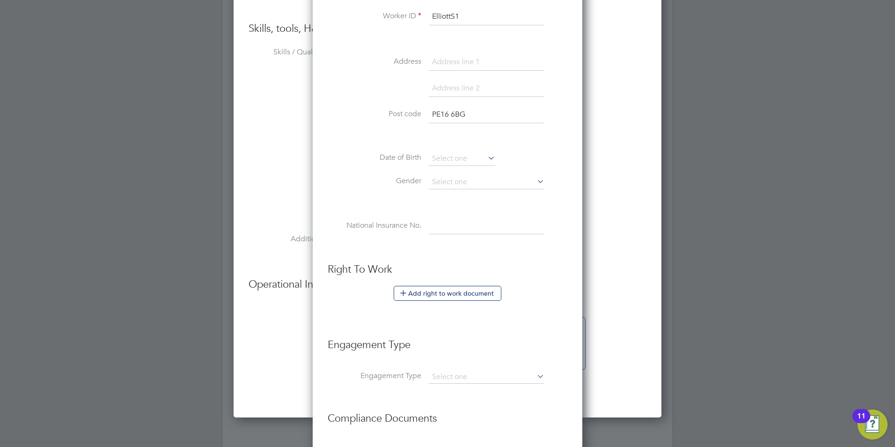
type input "PE16 6BG"
click at [390, 122] on li "Post code PE16 6BG" at bounding box center [448, 119] width 240 height 26
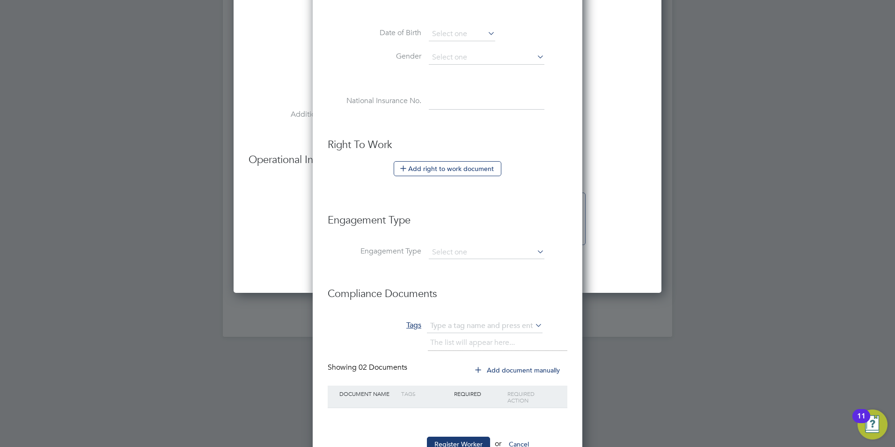
scroll to position [1703, 0]
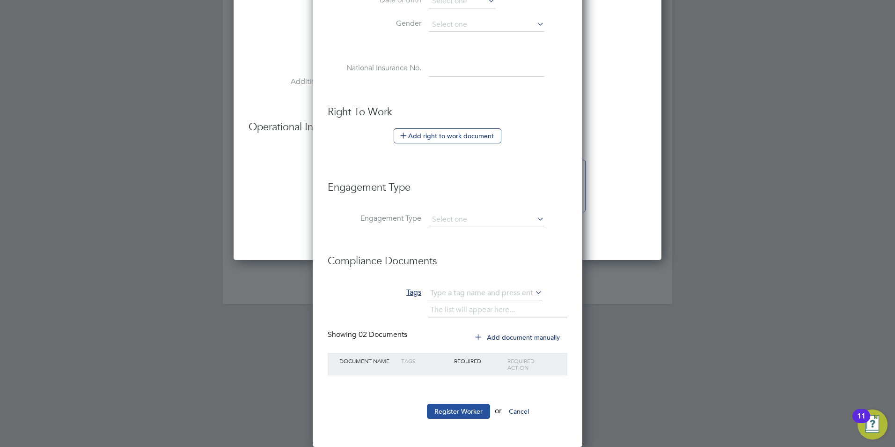
click at [470, 412] on button "Register Worker" at bounding box center [458, 411] width 63 height 15
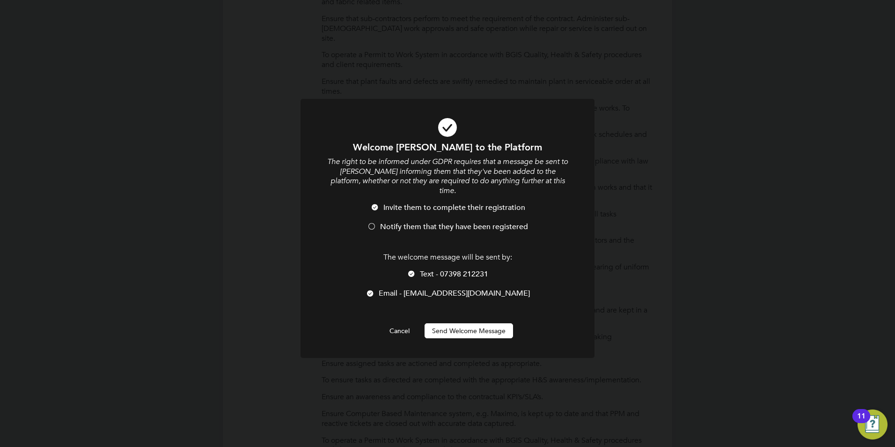
click at [441, 222] on span "Notify them that they have been registered" at bounding box center [454, 226] width 148 height 9
click at [454, 269] on span "Text - 07398 212231" at bounding box center [454, 273] width 68 height 9
click at [467, 323] on button "Send Welcome Message" at bounding box center [469, 330] width 89 height 15
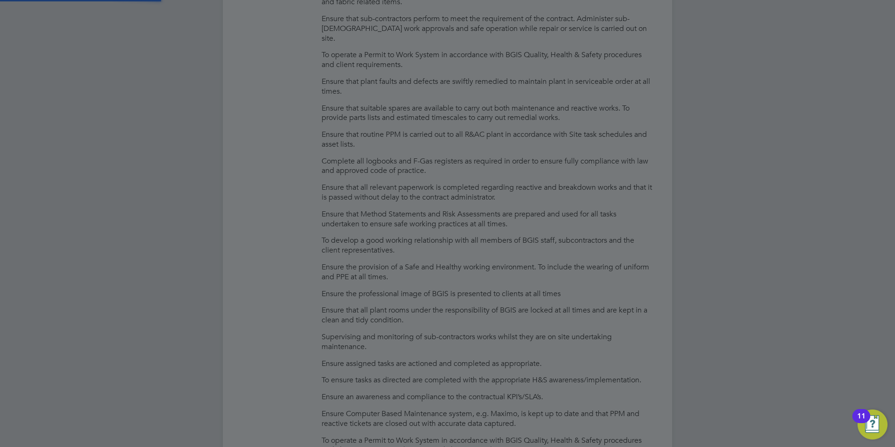
type input "[PERSON_NAME] (ElliottS1)"
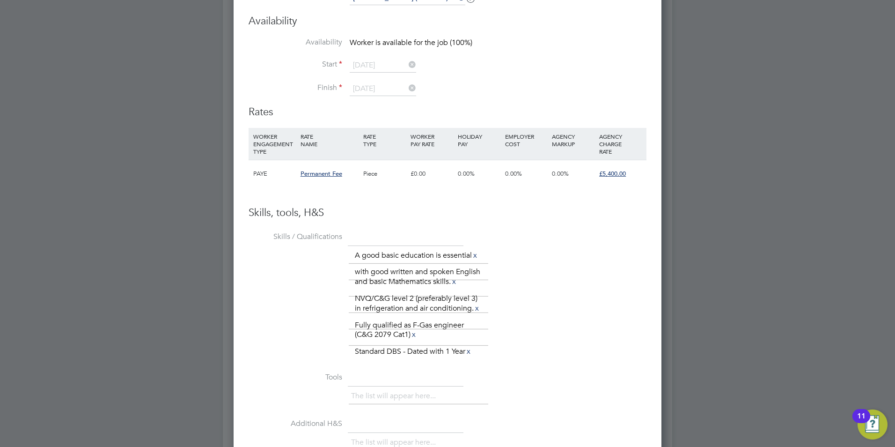
scroll to position [1616, 0]
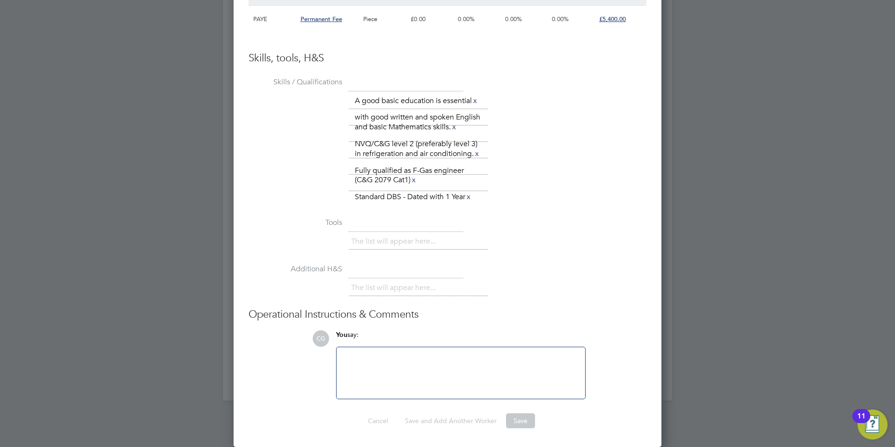
click at [442, 361] on div at bounding box center [460, 373] width 237 height 40
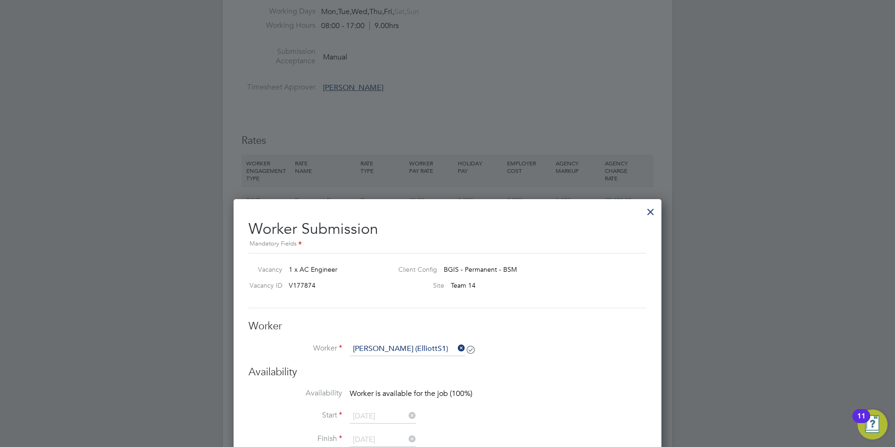
click at [650, 206] on div at bounding box center [650, 209] width 17 height 17
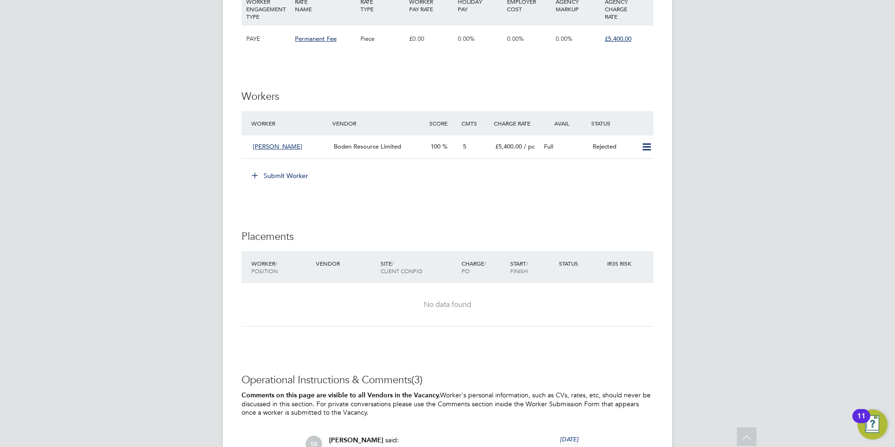
scroll to position [1264, 0]
click at [292, 166] on button "Submit Worker" at bounding box center [280, 173] width 70 height 15
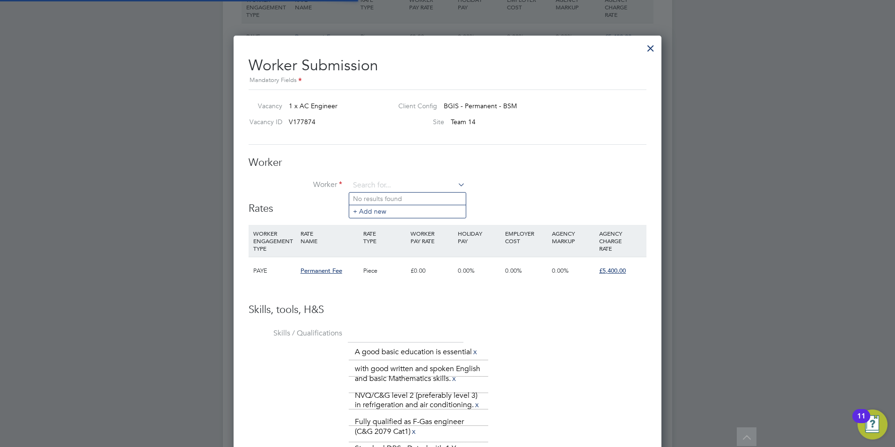
scroll to position [673, 428]
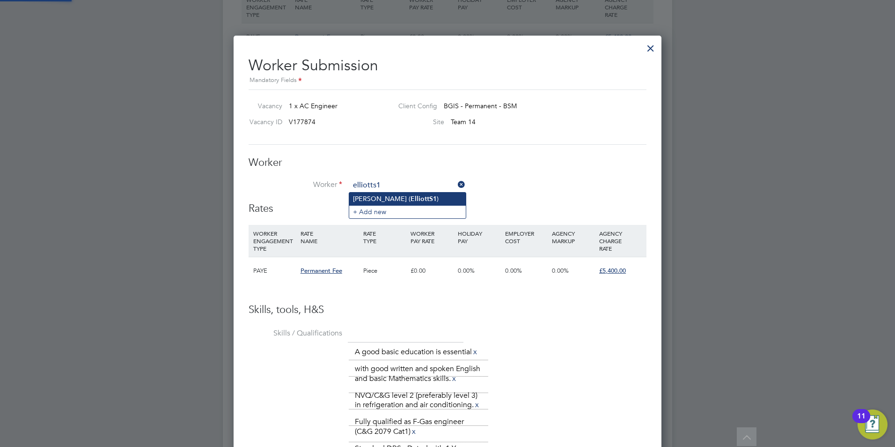
click at [411, 199] on b "ElliottS1" at bounding box center [424, 199] width 26 height 8
type input "[PERSON_NAME] (ElliottS1)"
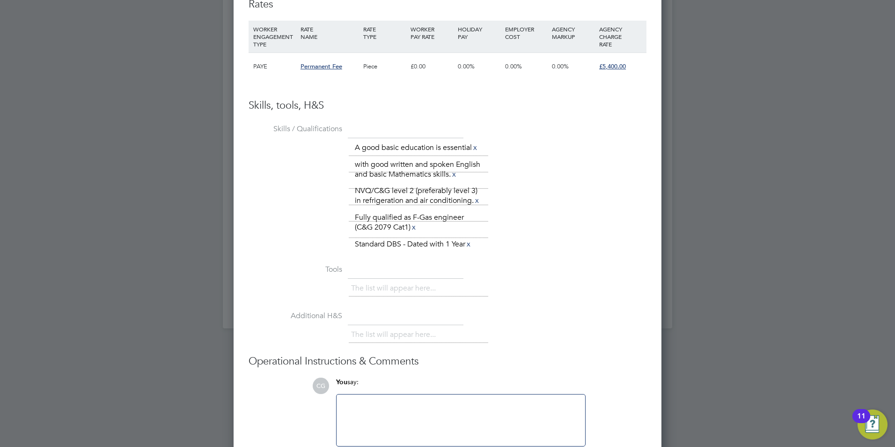
scroll to position [1735, 0]
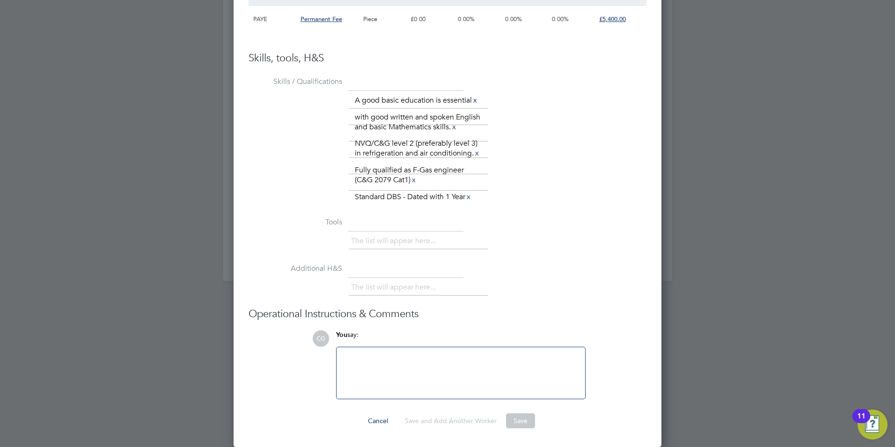
click at [404, 369] on div at bounding box center [460, 373] width 237 height 40
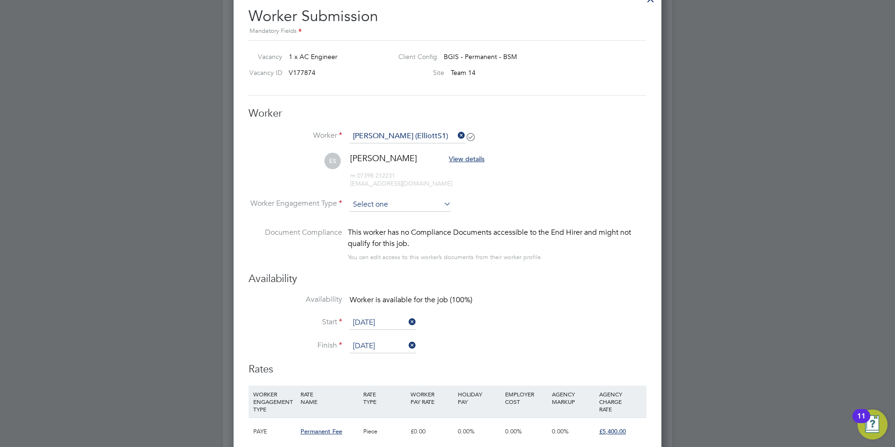
click at [398, 202] on input at bounding box center [401, 205] width 102 height 14
click at [395, 225] on li "PAYE" at bounding box center [400, 229] width 103 height 12
type input "PAYE"
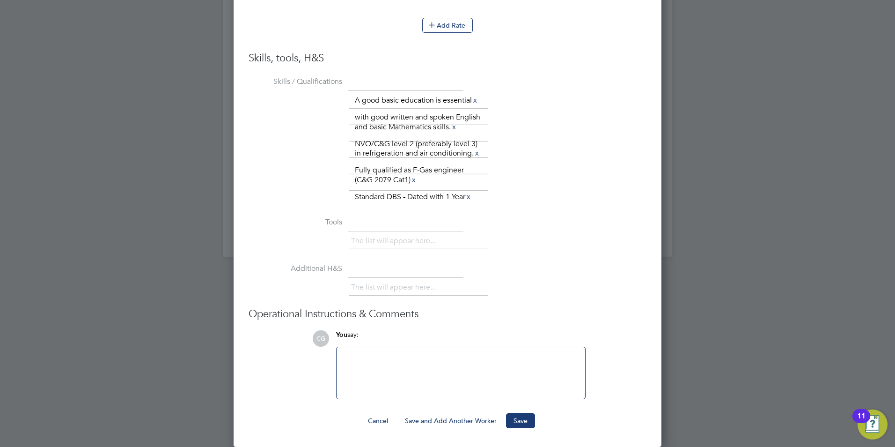
click at [424, 363] on div at bounding box center [460, 373] width 237 height 40
click at [518, 418] on button "Save" at bounding box center [520, 420] width 29 height 15
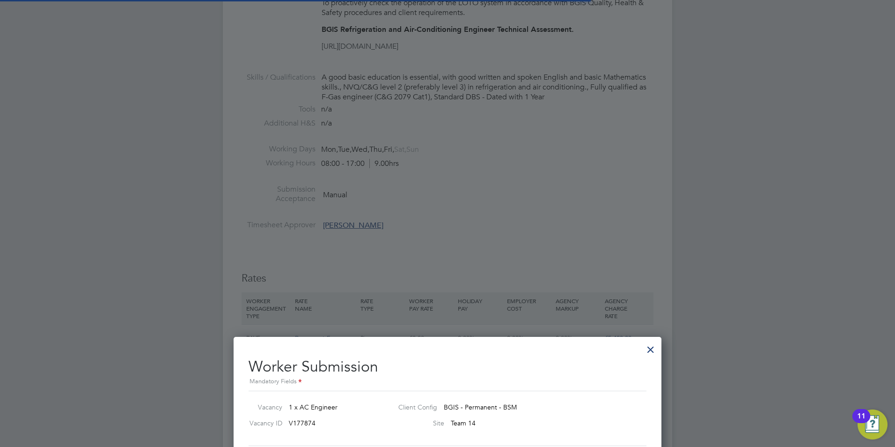
click at [649, 351] on div at bounding box center [650, 347] width 17 height 17
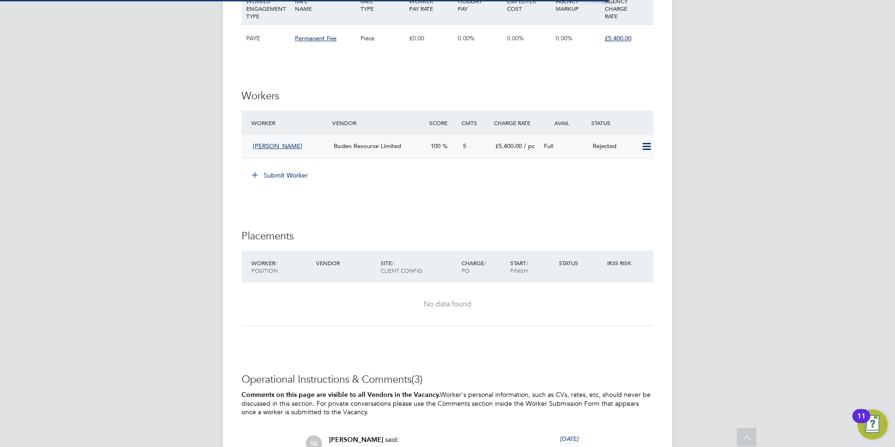
scroll to position [1264, 0]
click at [298, 166] on button "Submit Worker" at bounding box center [280, 173] width 70 height 15
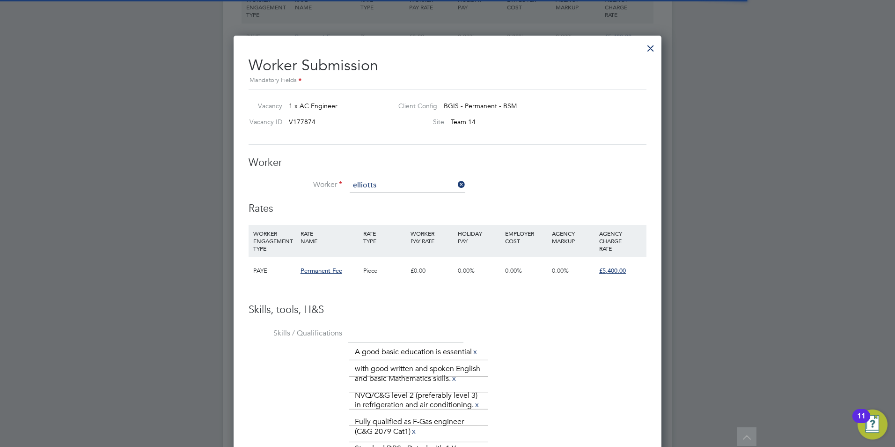
click at [411, 195] on b "ElliottS" at bounding box center [422, 199] width 22 height 8
type input "[PERSON_NAME] (ElliottS1)"
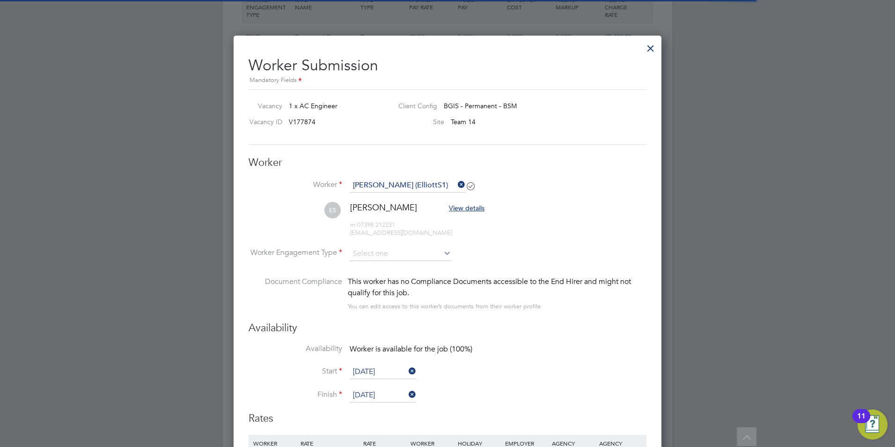
click at [532, 199] on li "Worker Elliott Steers (ElliottS1)" at bounding box center [448, 189] width 398 height 23
click at [398, 244] on li "ES Elliott Steers View details m: 07398 212231 elliottbradley25@outlook.com" at bounding box center [448, 224] width 398 height 44
click at [396, 250] on input at bounding box center [401, 254] width 102 height 14
drag, startPoint x: 389, startPoint y: 262, endPoint x: 394, endPoint y: 254, distance: 9.7
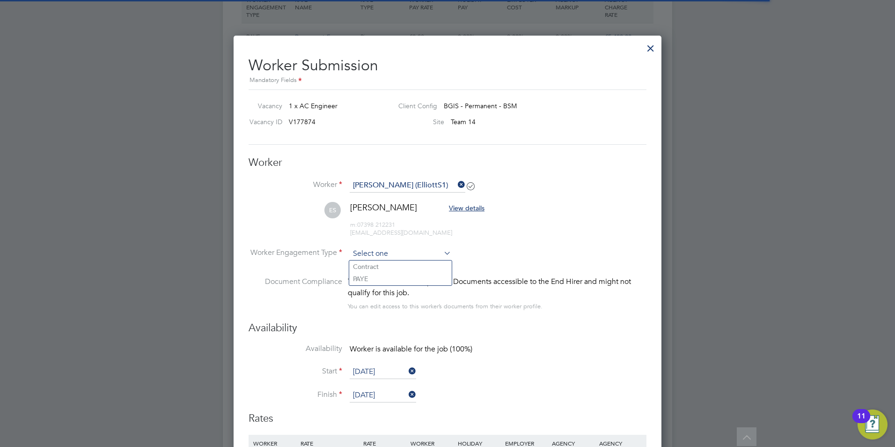
click at [394, 254] on input at bounding box center [401, 254] width 102 height 14
click at [390, 278] on li "PAYE" at bounding box center [400, 279] width 103 height 12
type input "PAYE"
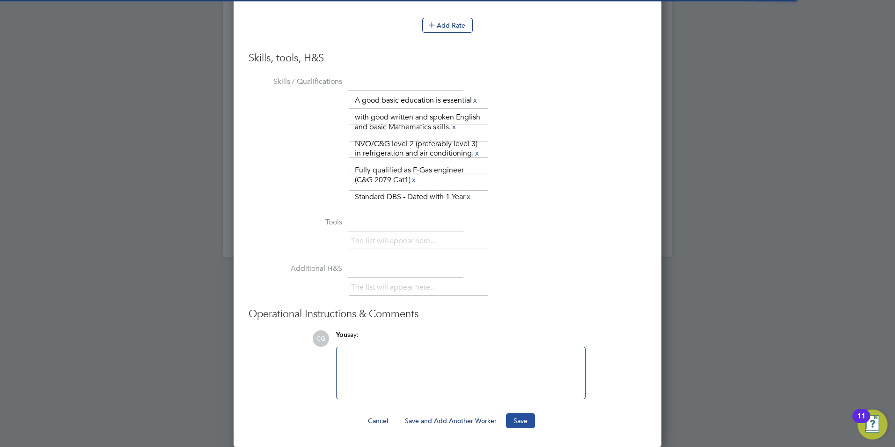
click at [516, 420] on button "Save" at bounding box center [520, 420] width 29 height 15
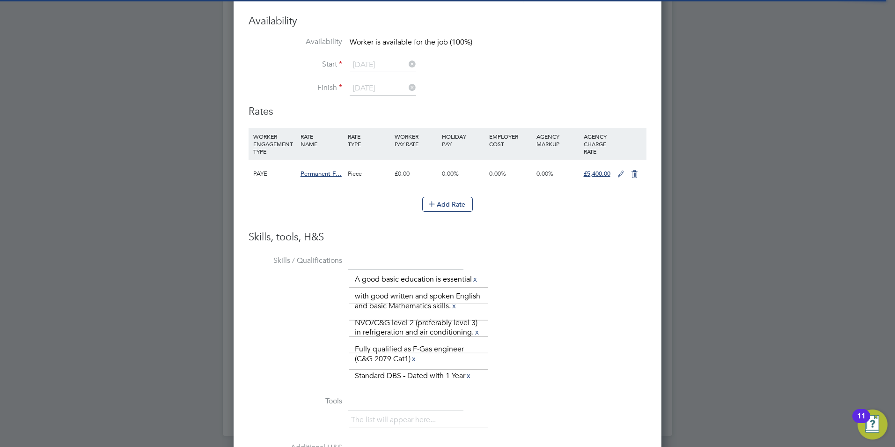
scroll to position [1525, 0]
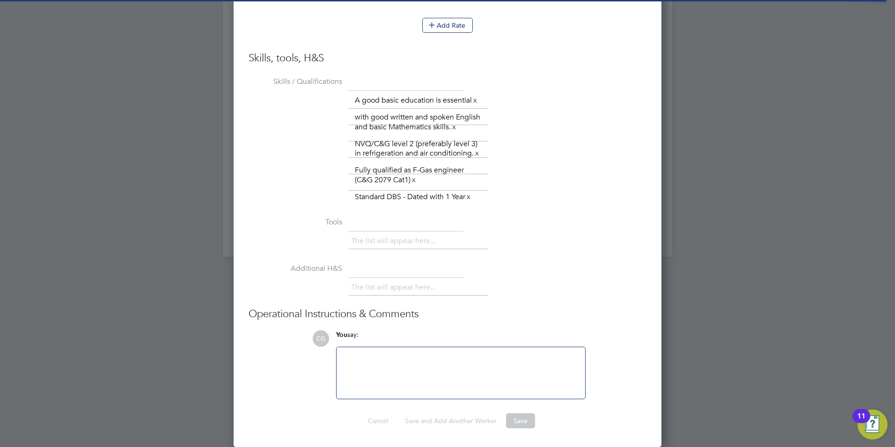
click at [426, 376] on div at bounding box center [460, 373] width 237 height 40
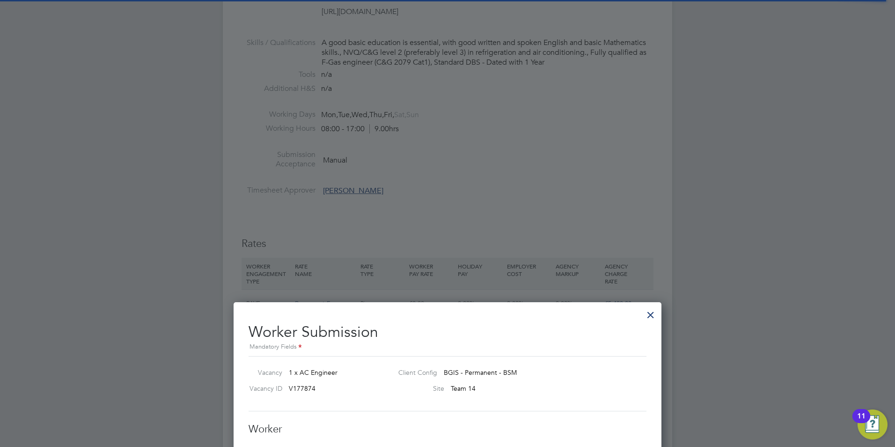
click at [650, 311] on div at bounding box center [650, 312] width 17 height 17
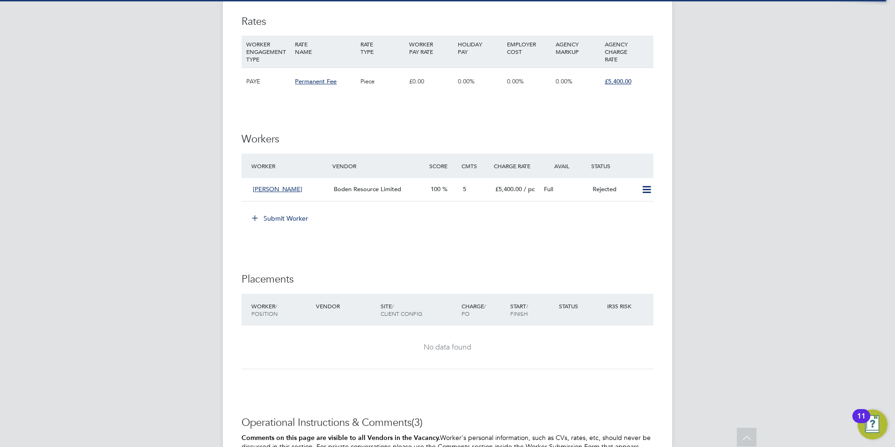
scroll to position [1264, 0]
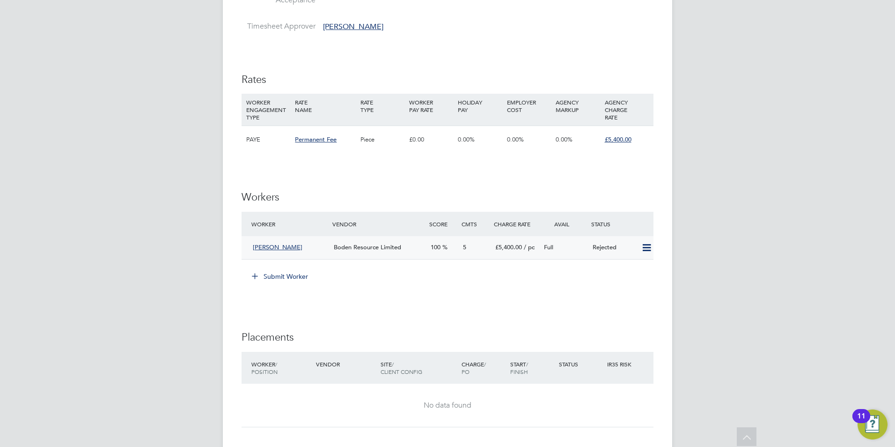
scroll to position [1218, 0]
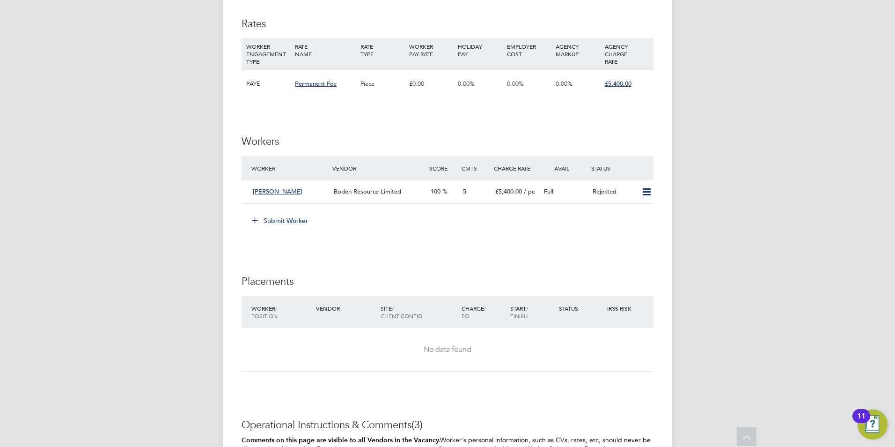
click at [301, 213] on button "Submit Worker" at bounding box center [280, 220] width 70 height 15
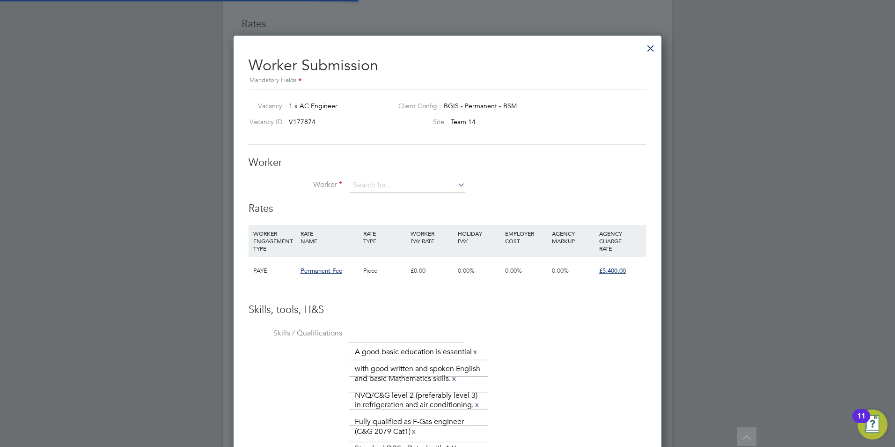
scroll to position [673, 428]
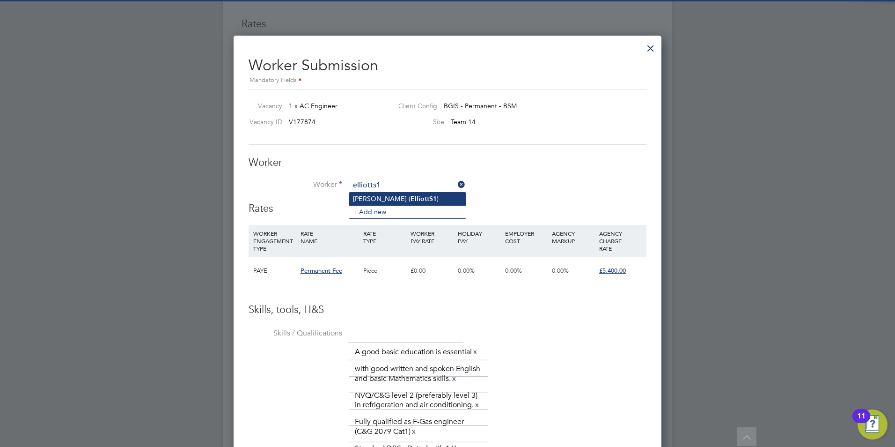
click at [411, 199] on b "ElliottS1" at bounding box center [424, 199] width 26 height 8
type input "[PERSON_NAME] (ElliottS1)"
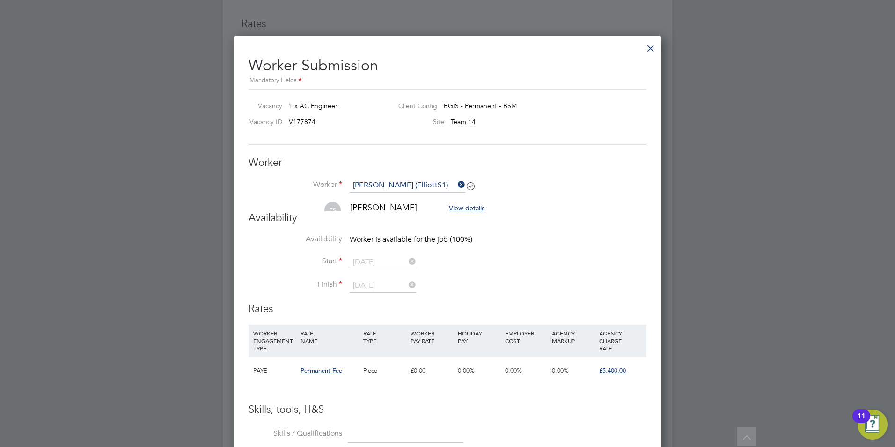
scroll to position [881, 428]
click at [558, 189] on li "Worker Elliott Steers (ElliottS1)" at bounding box center [448, 189] width 398 height 23
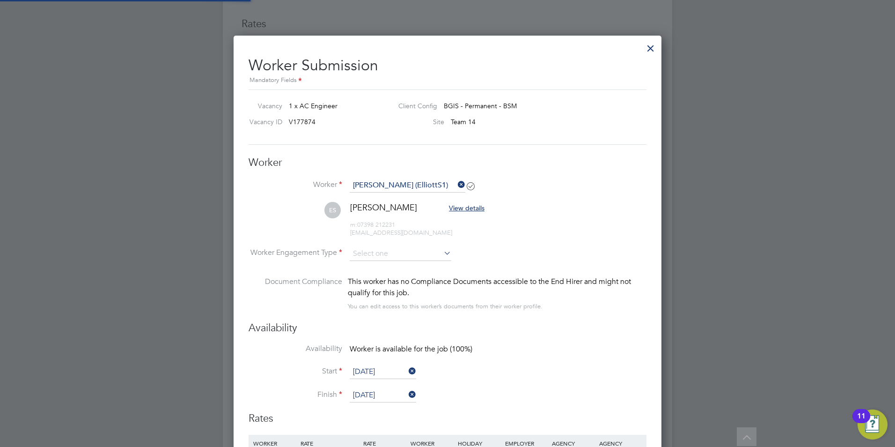
scroll to position [882, 428]
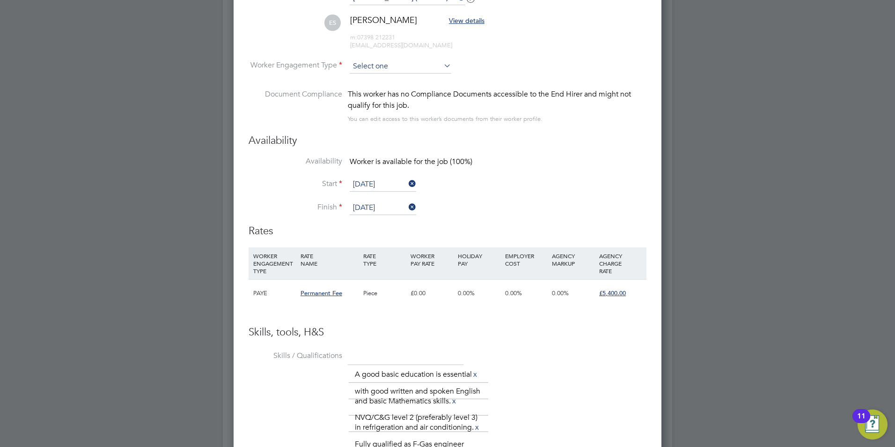
click at [393, 63] on input at bounding box center [401, 66] width 102 height 14
click at [386, 87] on li "PAYE" at bounding box center [400, 91] width 103 height 12
type input "PAYE"
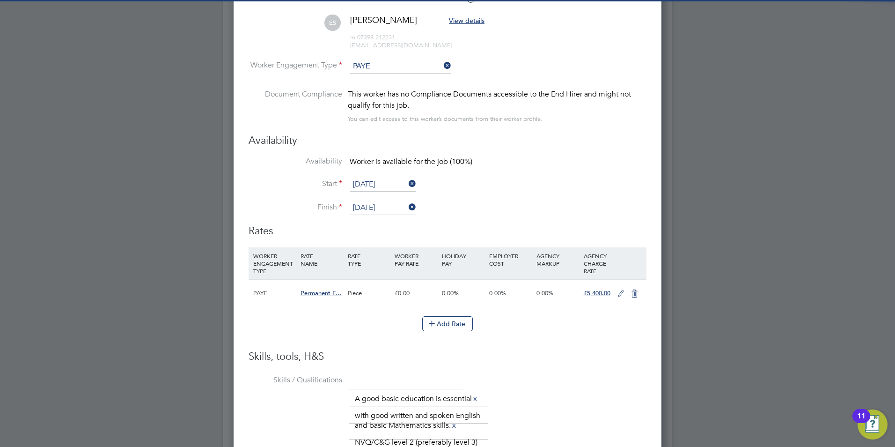
click at [540, 177] on li "Start 04 Aug 2025" at bounding box center [448, 188] width 398 height 23
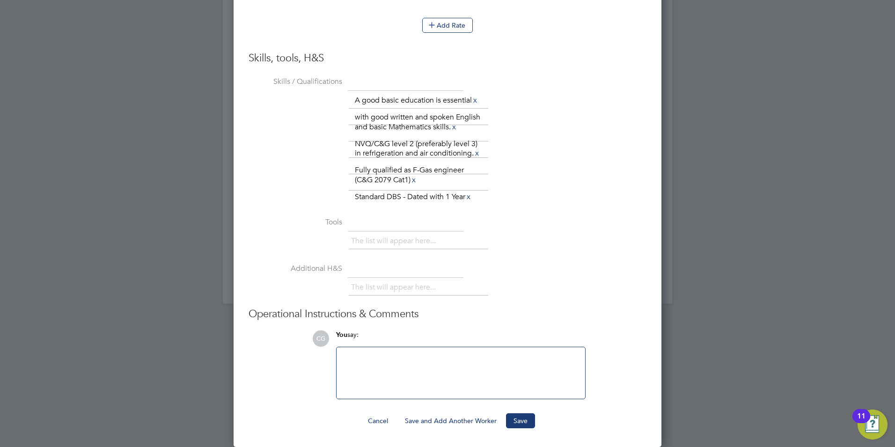
click at [433, 392] on div at bounding box center [460, 373] width 237 height 40
click at [526, 423] on button "Save" at bounding box center [520, 420] width 29 height 15
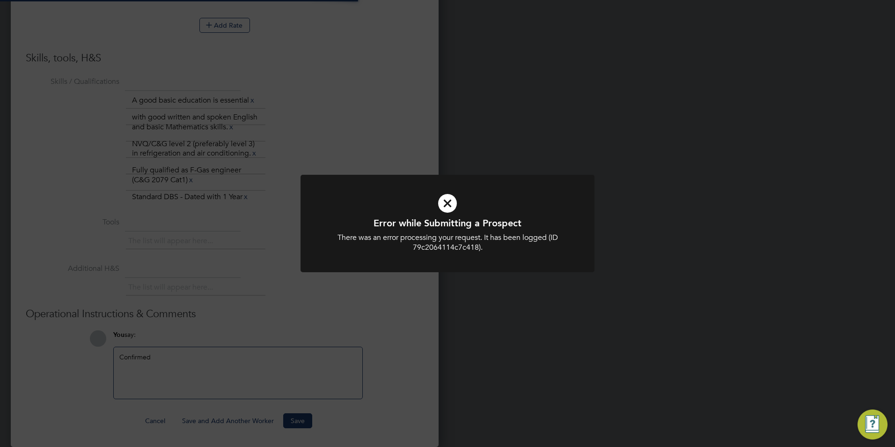
type input "connor@boden-group.co.uk"
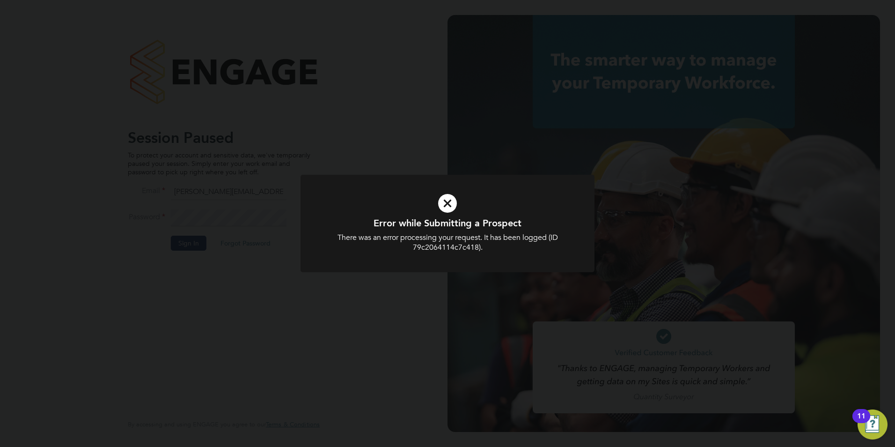
click at [457, 133] on div "Error while Submitting a Prospect There was an error processing your request. I…" at bounding box center [447, 223] width 895 height 447
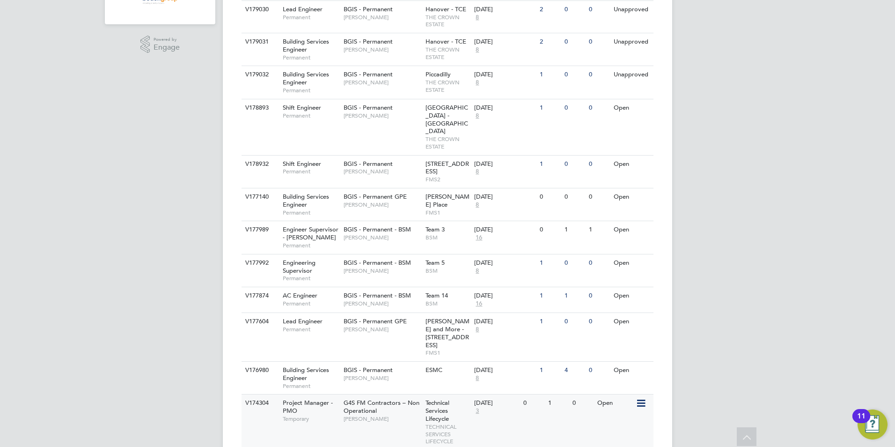
scroll to position [268, 0]
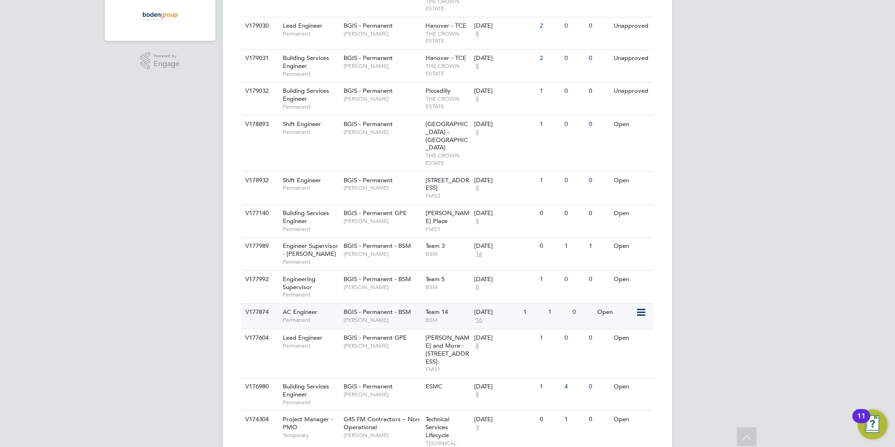
click at [382, 316] on span "[PERSON_NAME]" at bounding box center [382, 319] width 77 height 7
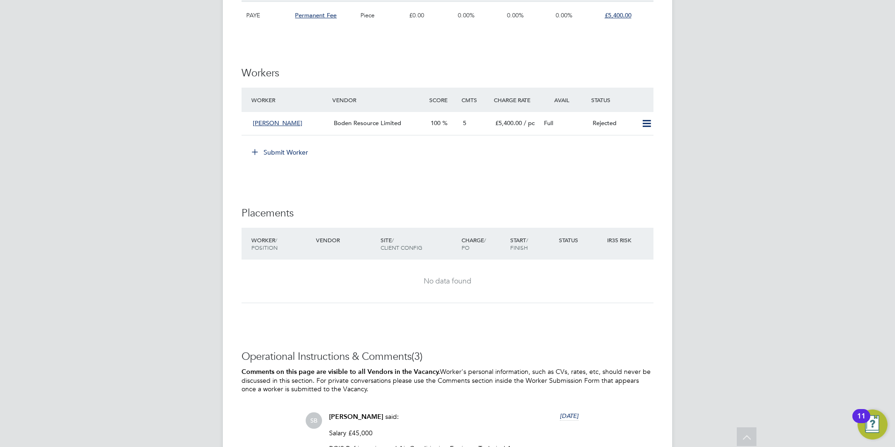
scroll to position [1190, 0]
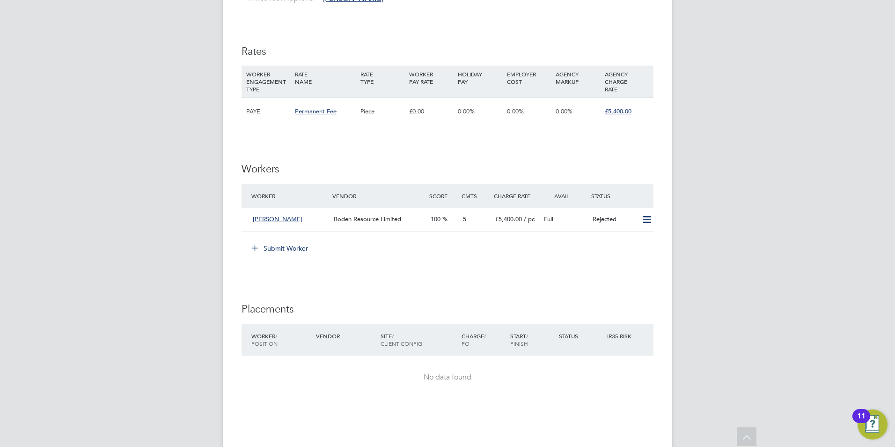
click at [271, 241] on button "Submit Worker" at bounding box center [280, 248] width 70 height 15
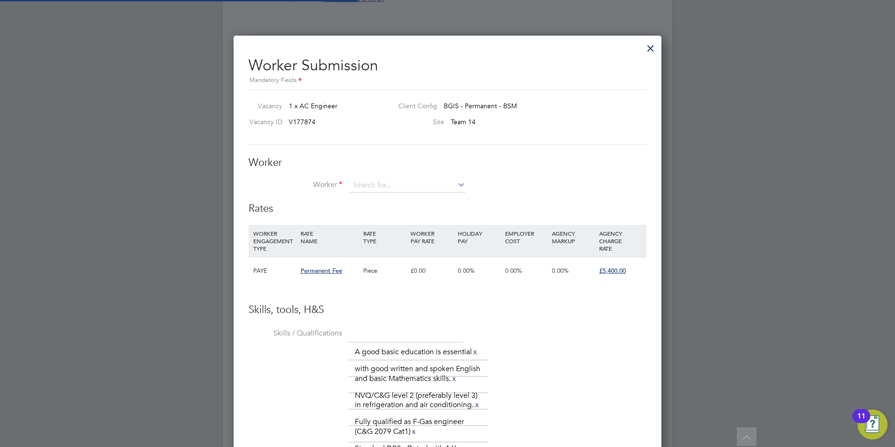
scroll to position [28, 64]
click at [379, 195] on li "[PERSON_NAME] ( [PERSON_NAME] 1)" at bounding box center [407, 198] width 117 height 13
type input "[PERSON_NAME] (ElliottS1)"
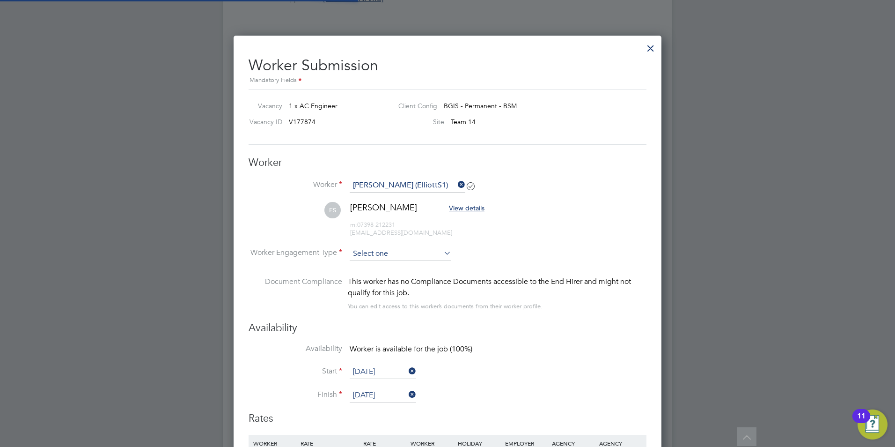
scroll to position [882, 428]
click at [423, 248] on input at bounding box center [401, 254] width 102 height 14
click at [393, 280] on li "PAYE" at bounding box center [400, 279] width 103 height 12
type input "PAYE"
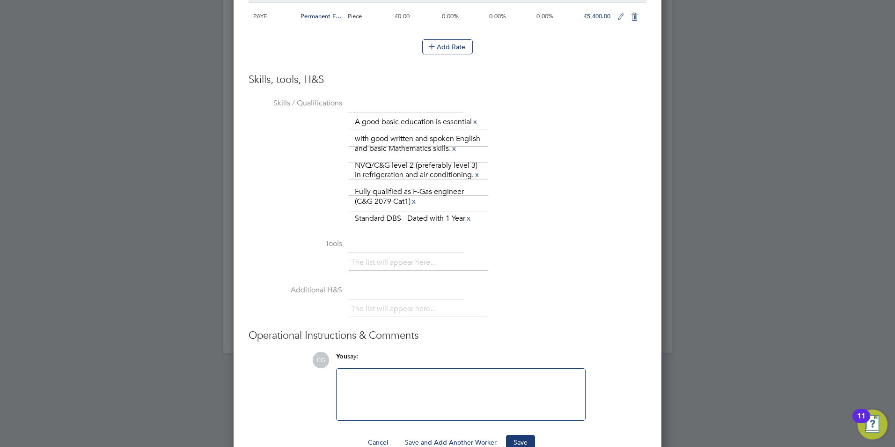
scroll to position [1685, 0]
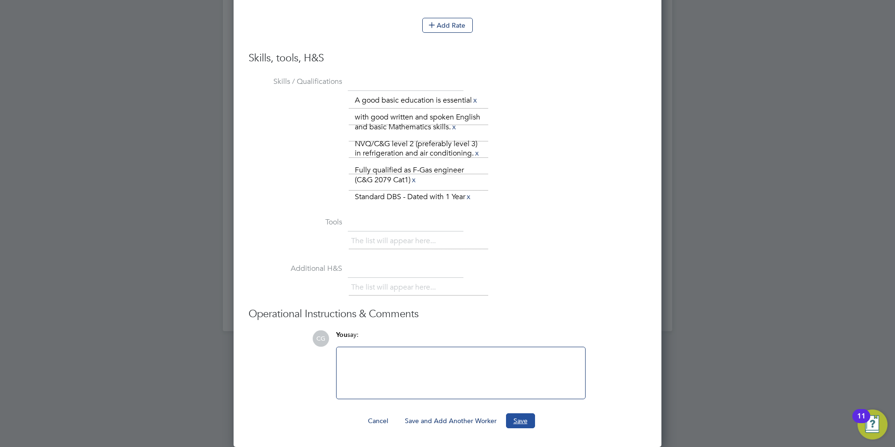
click at [517, 417] on button "Save" at bounding box center [520, 420] width 29 height 15
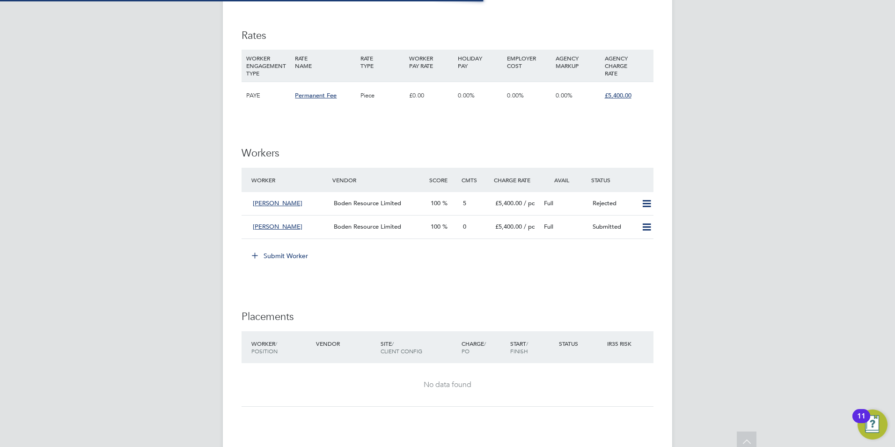
scroll to position [1190, 0]
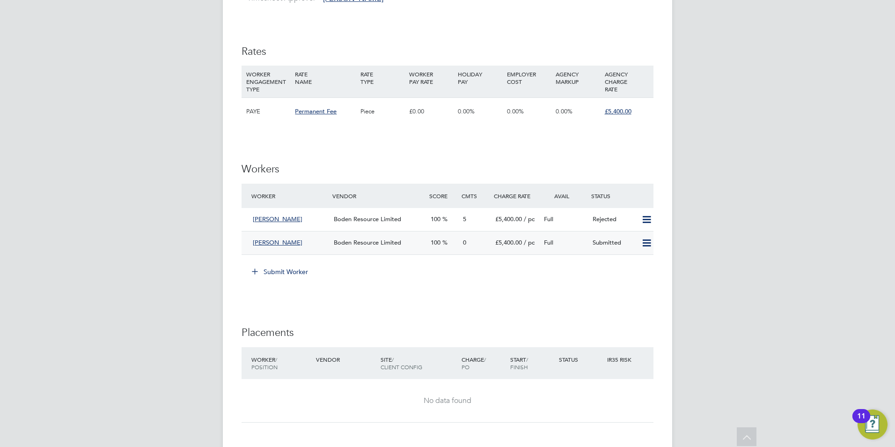
click at [648, 239] on icon at bounding box center [647, 242] width 12 height 7
click at [419, 236] on div "Boden Resource Limited" at bounding box center [378, 242] width 97 height 15
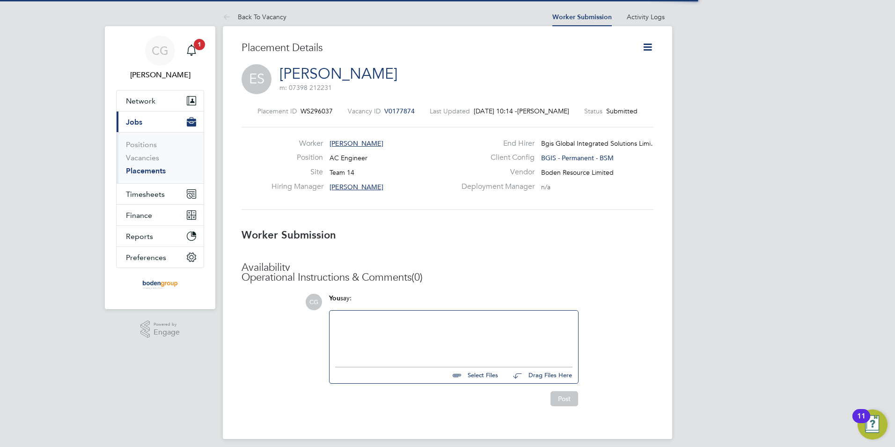
scroll to position [5, 5]
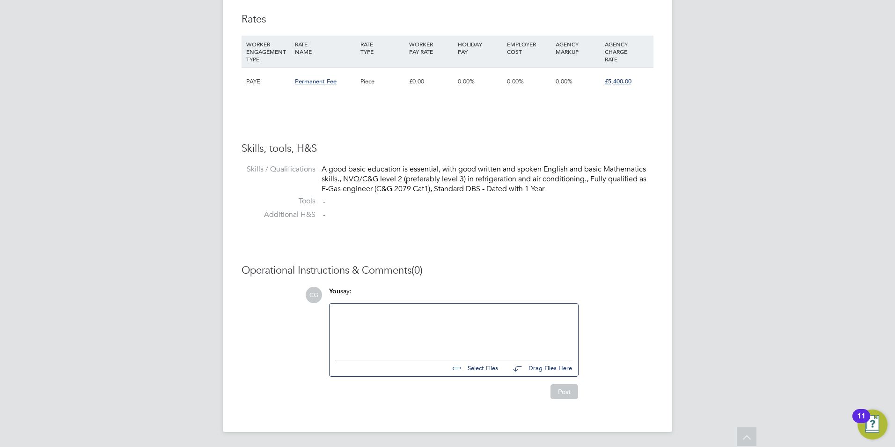
click at [488, 366] on input "file" at bounding box center [502, 366] width 140 height 13
type input "C:\fakepath\[PERSON_NAME] - FGAS.jpg"
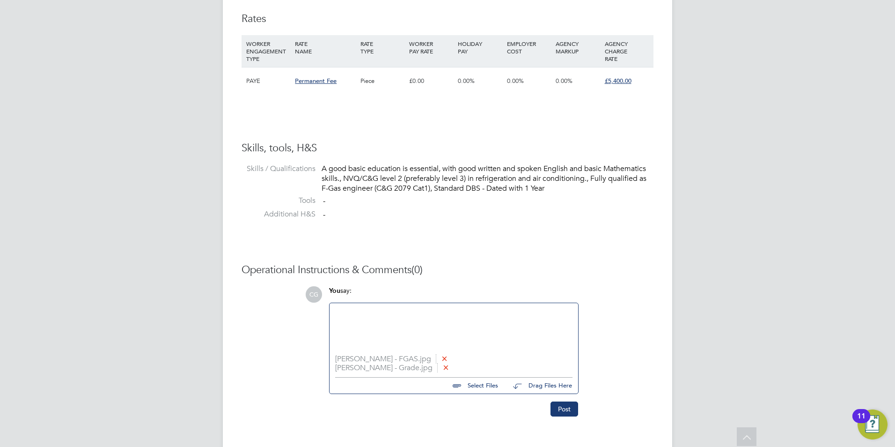
click at [476, 385] on input "file" at bounding box center [502, 383] width 140 height 13
type input "C:\fakepath\[PERSON_NAME] Group CV.docx"
click at [567, 416] on button "Post" at bounding box center [565, 417] width 28 height 15
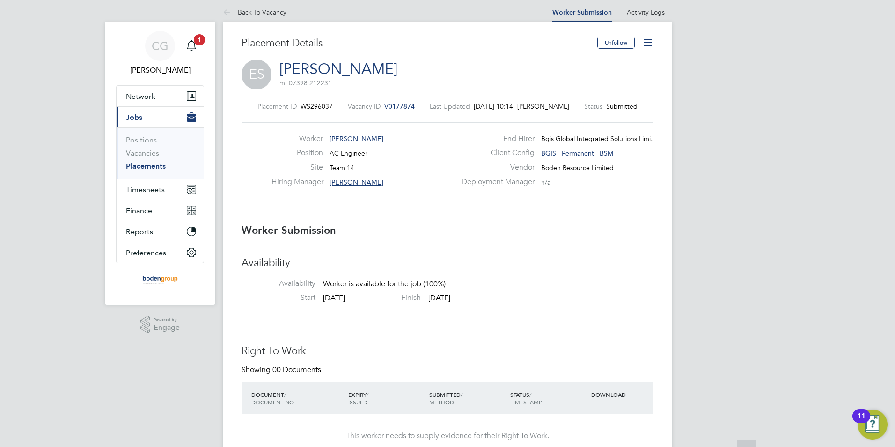
scroll to position [0, 0]
